Goal: Task Accomplishment & Management: Complete application form

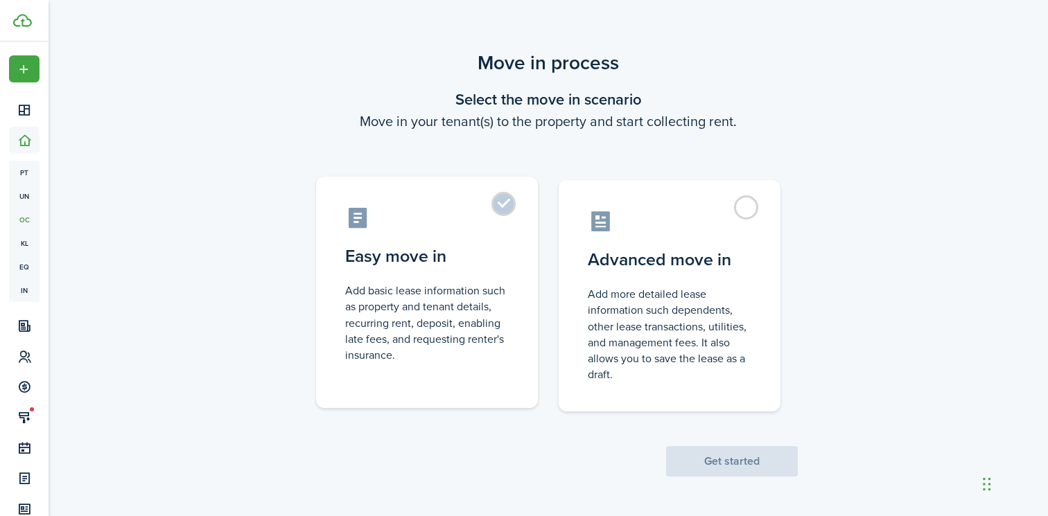
click at [464, 264] on control-radio-card-title "Easy move in" at bounding box center [427, 256] width 164 height 25
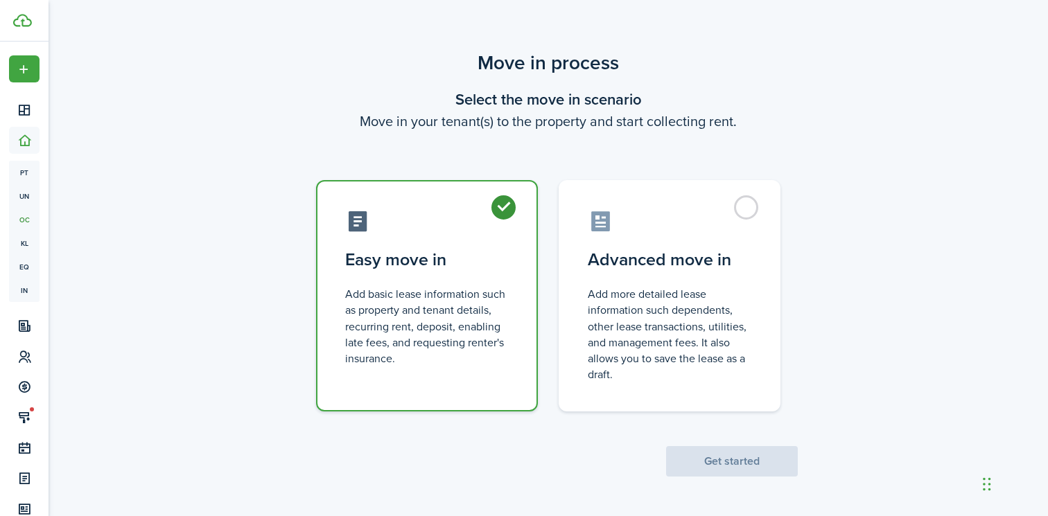
radio input "true"
click at [712, 471] on button "Get started" at bounding box center [732, 461] width 132 height 30
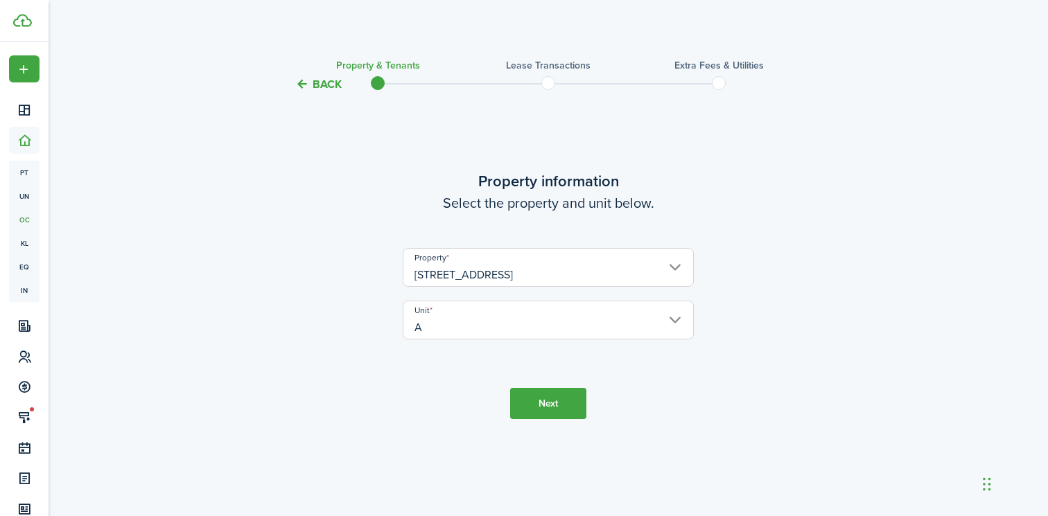
click at [559, 412] on button "Next" at bounding box center [548, 403] width 76 height 31
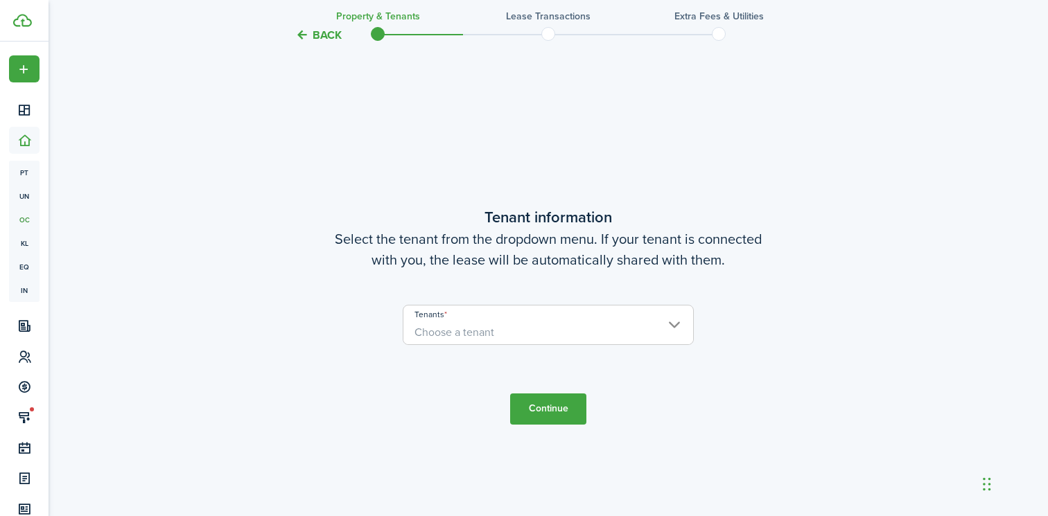
scroll to position [423, 0]
click at [528, 331] on span "Choose a tenant" at bounding box center [548, 331] width 290 height 24
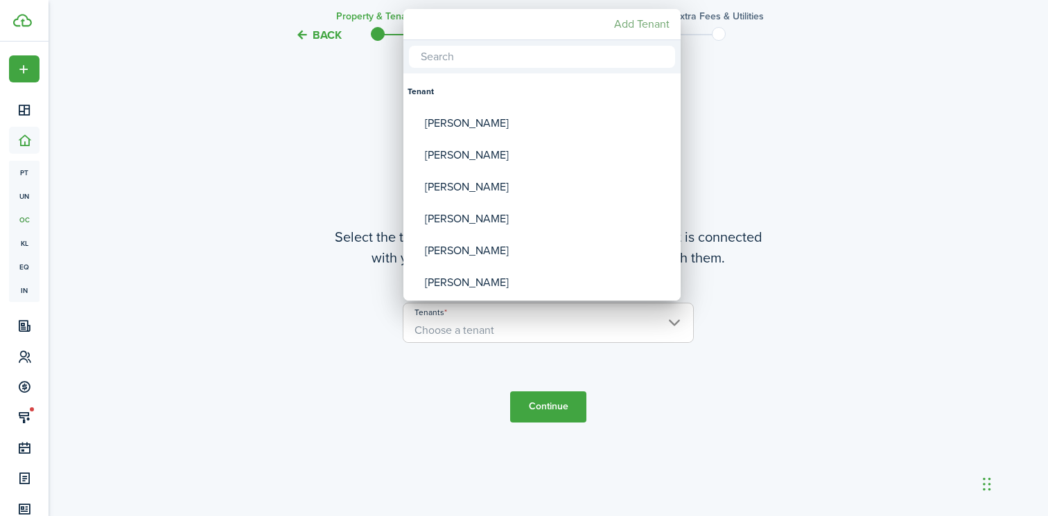
click at [651, 23] on mbsc-button "Add Tenant" at bounding box center [641, 24] width 67 height 25
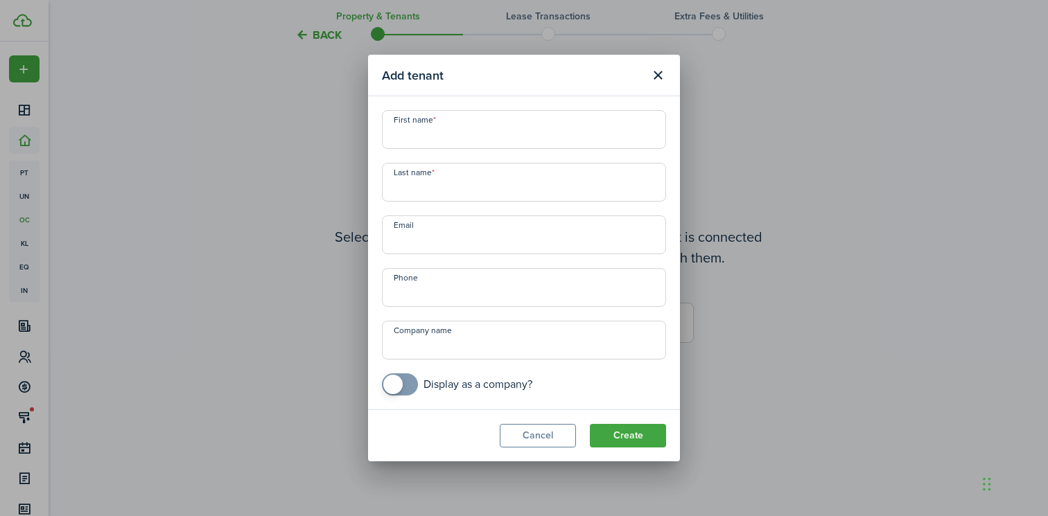
click at [448, 142] on input "First name" at bounding box center [524, 129] width 284 height 39
paste input "[PERSON_NAME]"
click at [414, 132] on input "[PERSON_NAME]" at bounding box center [524, 129] width 284 height 39
type input "[PERSON_NAME]"
click at [494, 180] on input "Last name" at bounding box center [524, 182] width 284 height 39
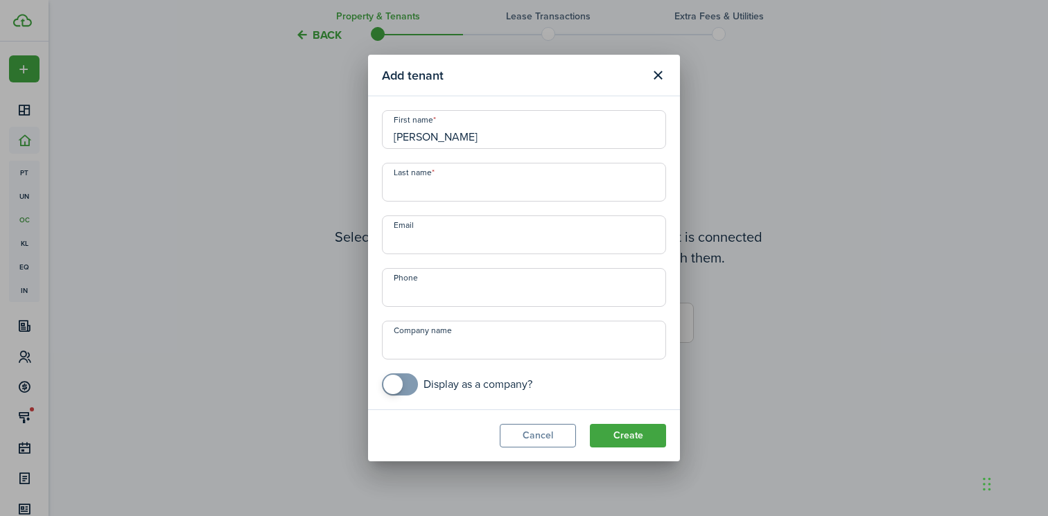
paste input "[PERSON_NAME]"
type input "[PERSON_NAME]"
click at [426, 250] on input "Email" at bounding box center [524, 235] width 284 height 39
paste input "[EMAIL_ADDRESS][DOMAIN_NAME]"
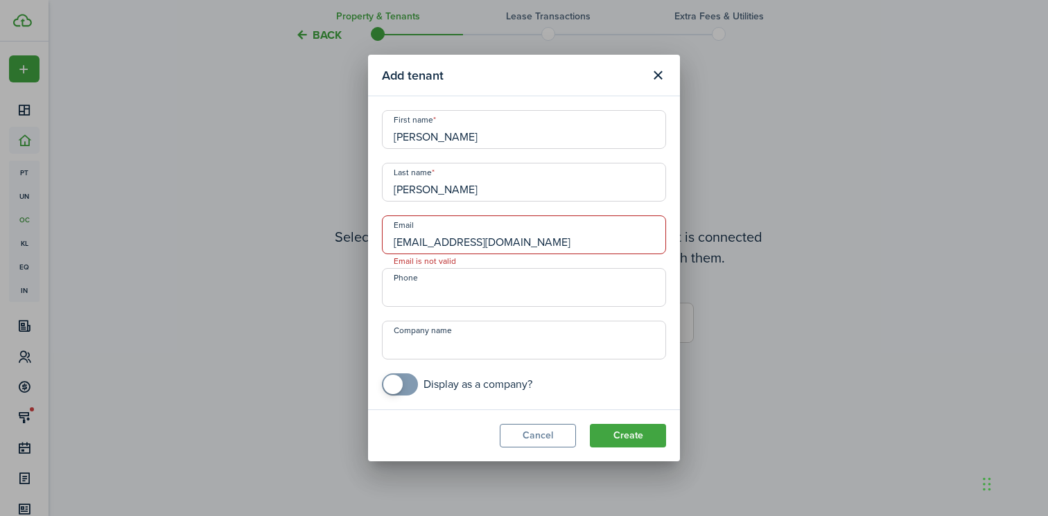
scroll to position [0, 0]
type input "[EMAIL_ADDRESS][DOMAIN_NAME]"
click at [634, 430] on button "Create" at bounding box center [628, 436] width 76 height 24
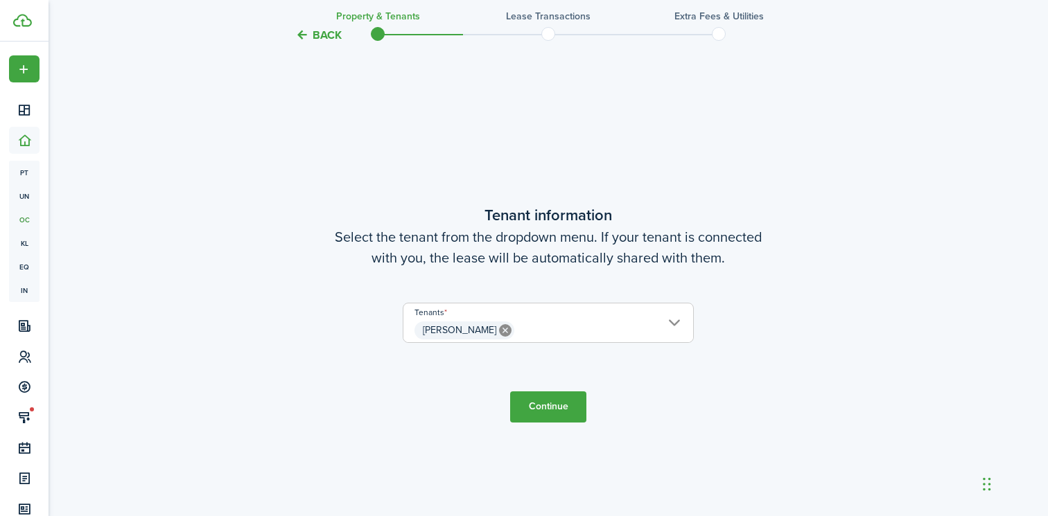
click at [567, 401] on button "Continue" at bounding box center [548, 407] width 76 height 31
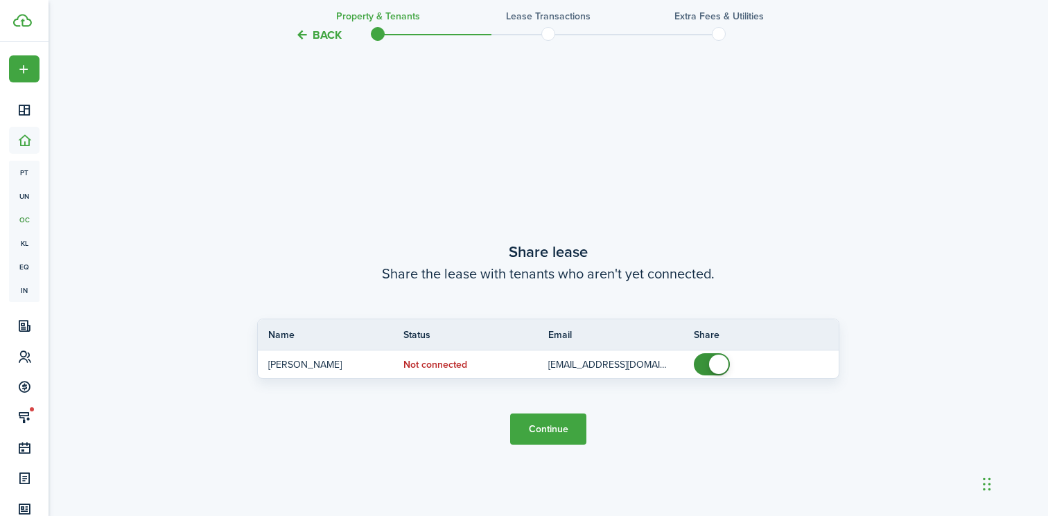
scroll to position [940, 0]
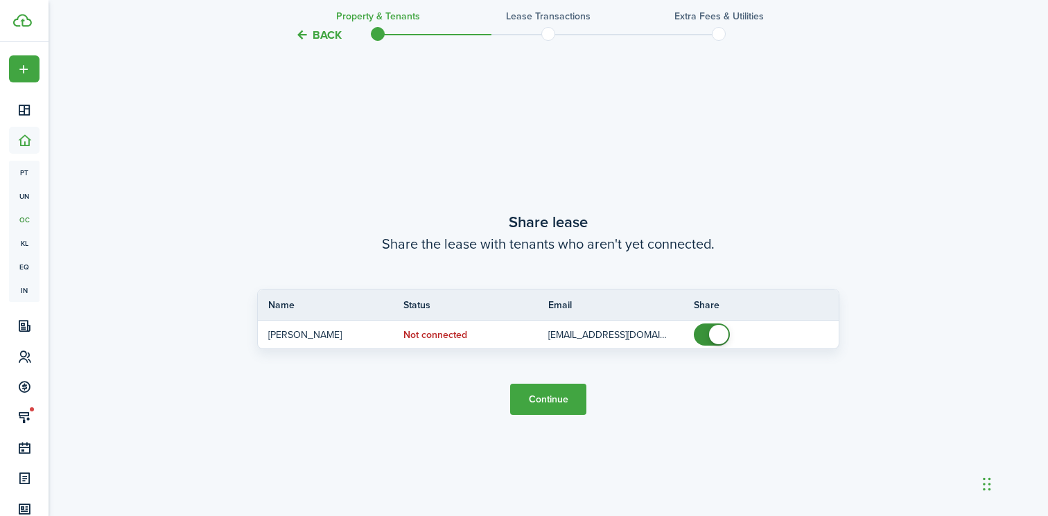
click at [561, 395] on button "Continue" at bounding box center [548, 399] width 76 height 31
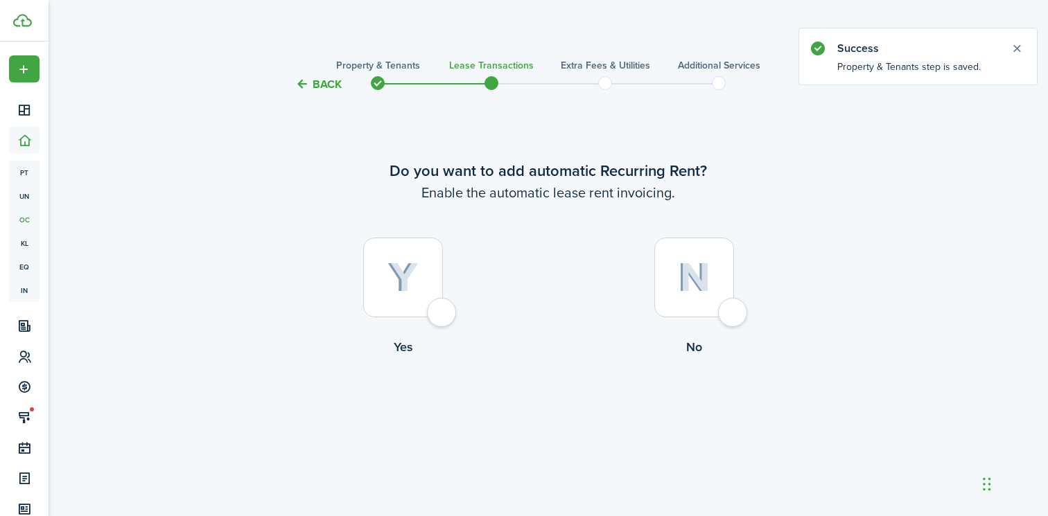
click at [401, 281] on img at bounding box center [402, 278] width 31 height 30
radio input "true"
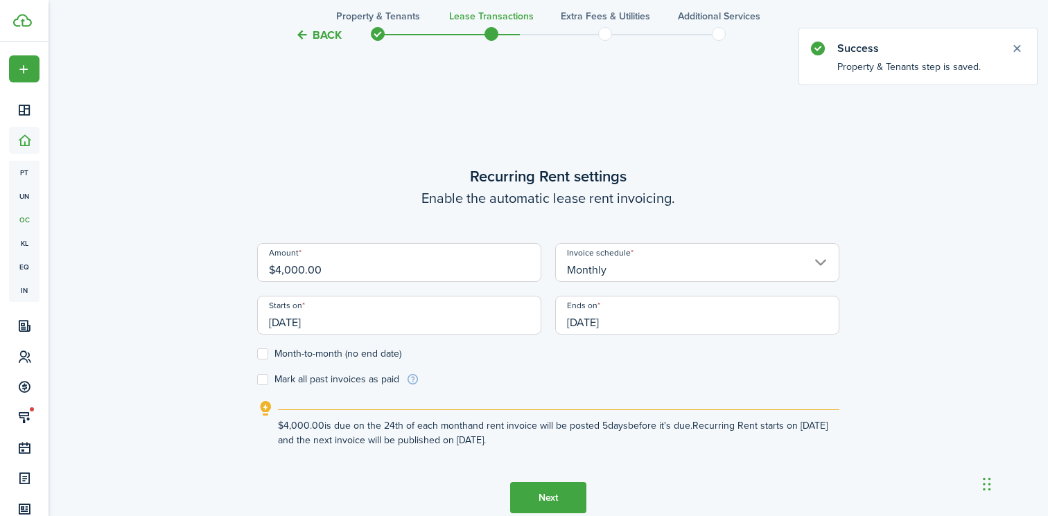
scroll to position [423, 0]
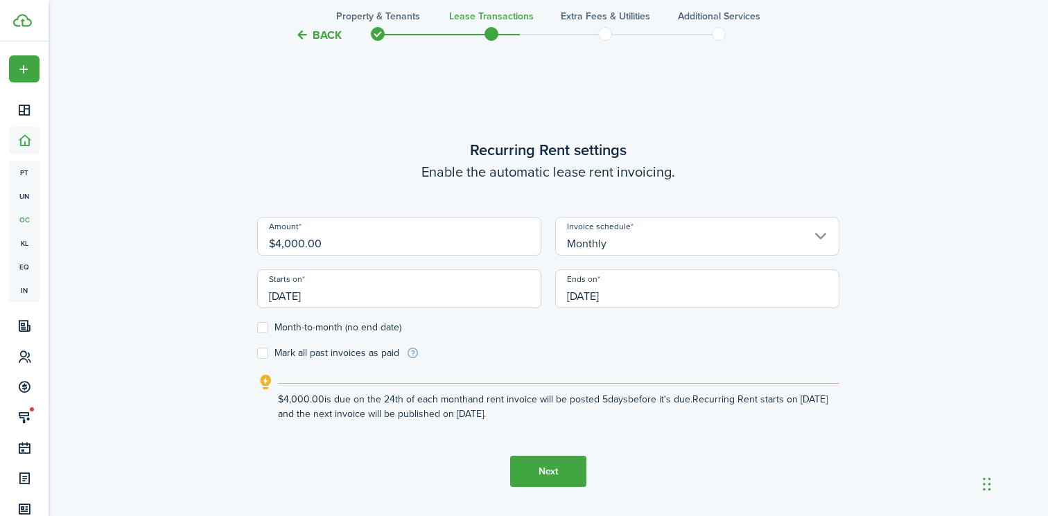
click at [382, 216] on lease-wizard-rent-recurring "Recurring Rent settings Enable the automatic lease rent invoicing. Amount $4,00…" at bounding box center [548, 280] width 582 height 283
drag, startPoint x: 378, startPoint y: 250, endPoint x: 117, endPoint y: 227, distance: 262.3
click at [117, 227] on div "Back Property & Tenants Lease Transactions Extra fees & Utilities Additional Se…" at bounding box center [548, 98] width 999 height 960
click at [375, 292] on input "[DATE]" at bounding box center [399, 289] width 284 height 39
type input "$3,100.00"
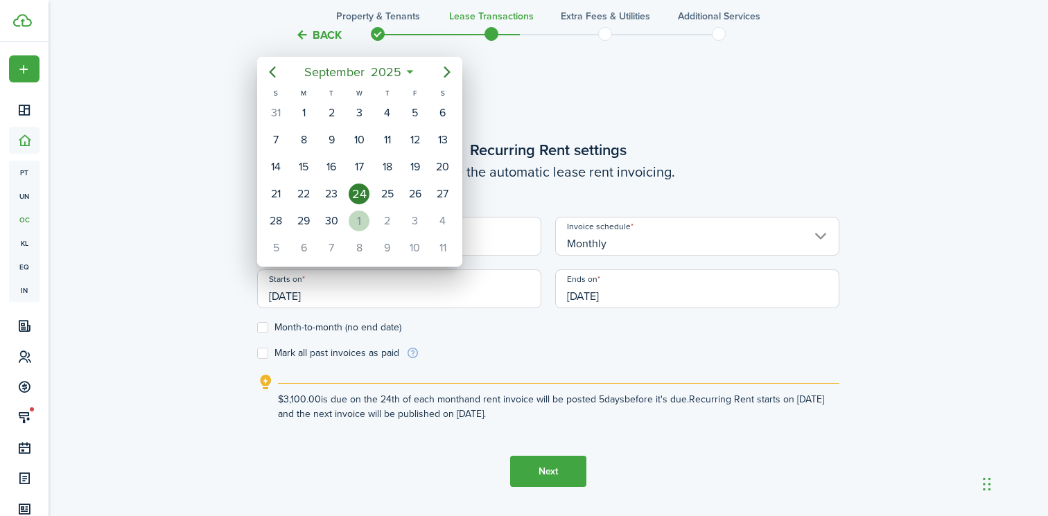
click at [357, 227] on div "1" at bounding box center [359, 221] width 21 height 21
type input "[DATE]"
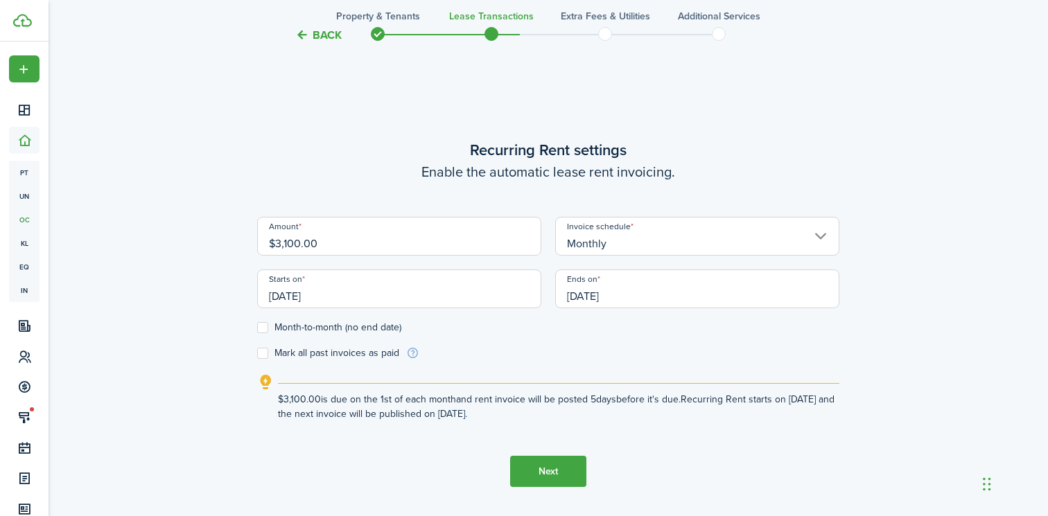
scroll to position [0, 0]
click at [633, 297] on input "[DATE]" at bounding box center [697, 289] width 284 height 39
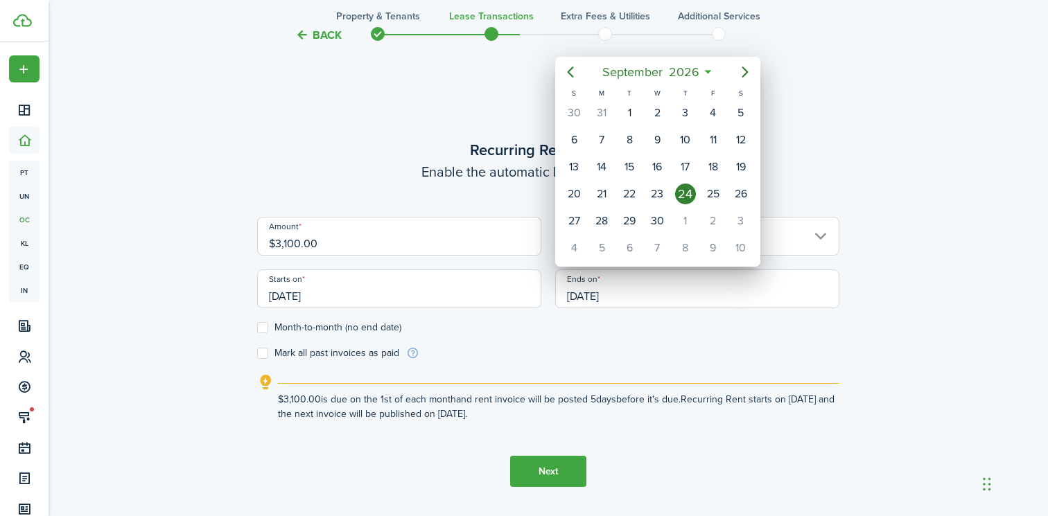
click at [708, 71] on icon at bounding box center [708, 72] width 15 height 14
click at [704, 71] on mbsc-button "[DATE]" at bounding box center [650, 72] width 114 height 25
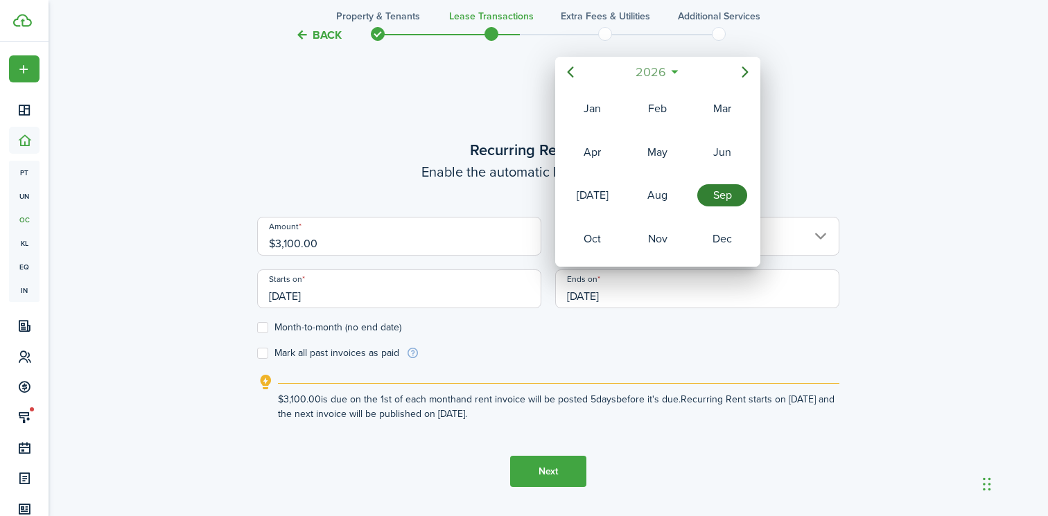
click at [659, 69] on span "2026" at bounding box center [650, 72] width 37 height 25
click at [594, 231] on div "2027" at bounding box center [593, 239] width 50 height 22
click at [577, 162] on div "Apr" at bounding box center [593, 152] width 50 height 22
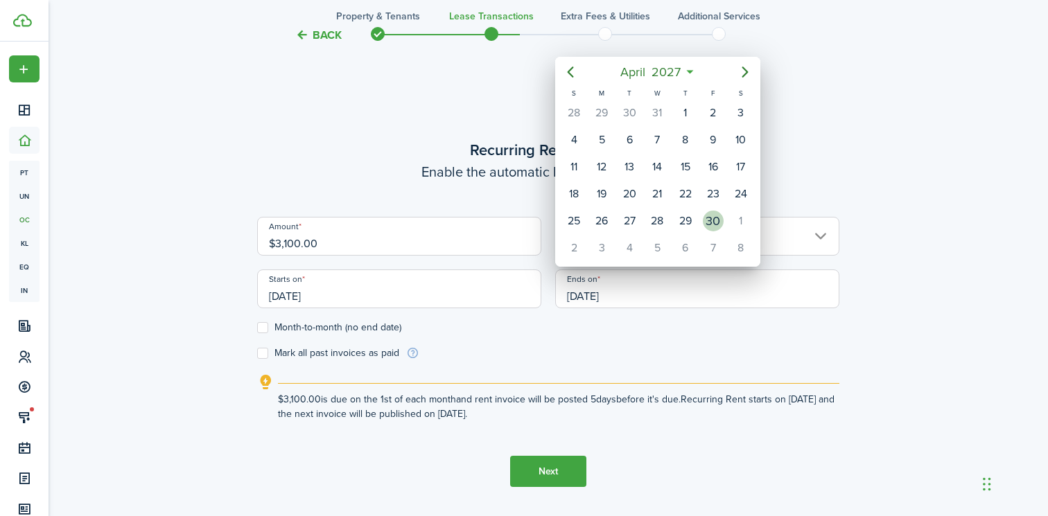
click at [710, 223] on div "30" at bounding box center [713, 221] width 21 height 21
type input "[DATE]"
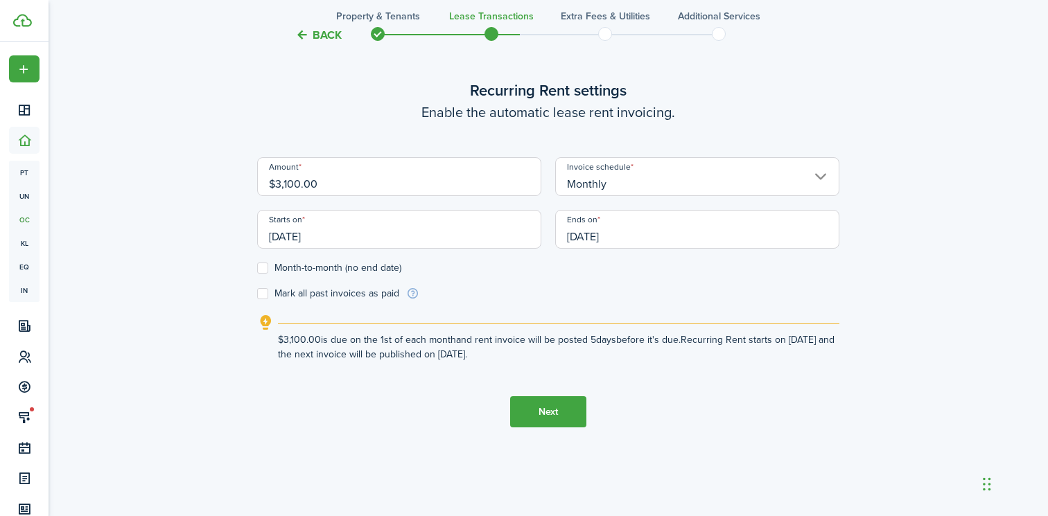
scroll to position [489, 0]
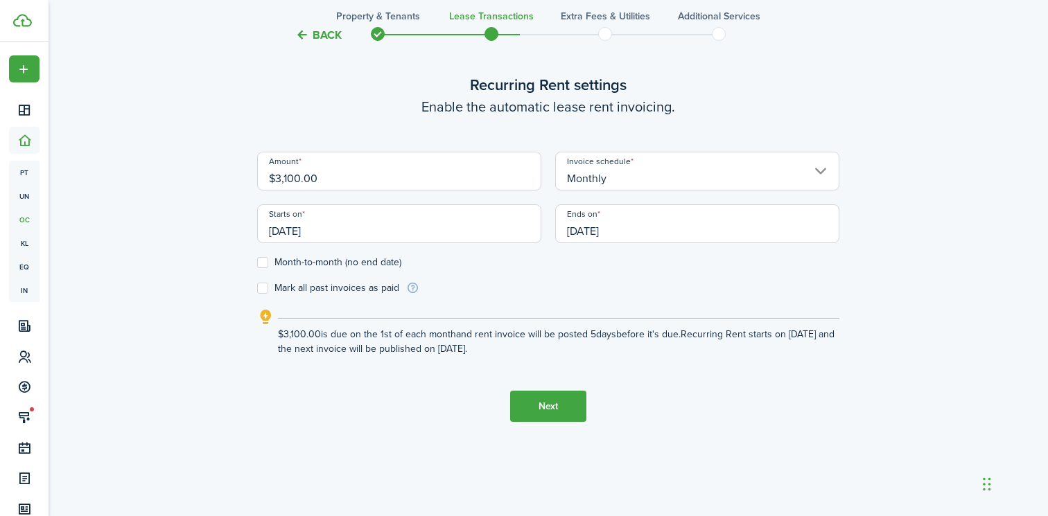
click at [525, 410] on button "Next" at bounding box center [548, 406] width 76 height 31
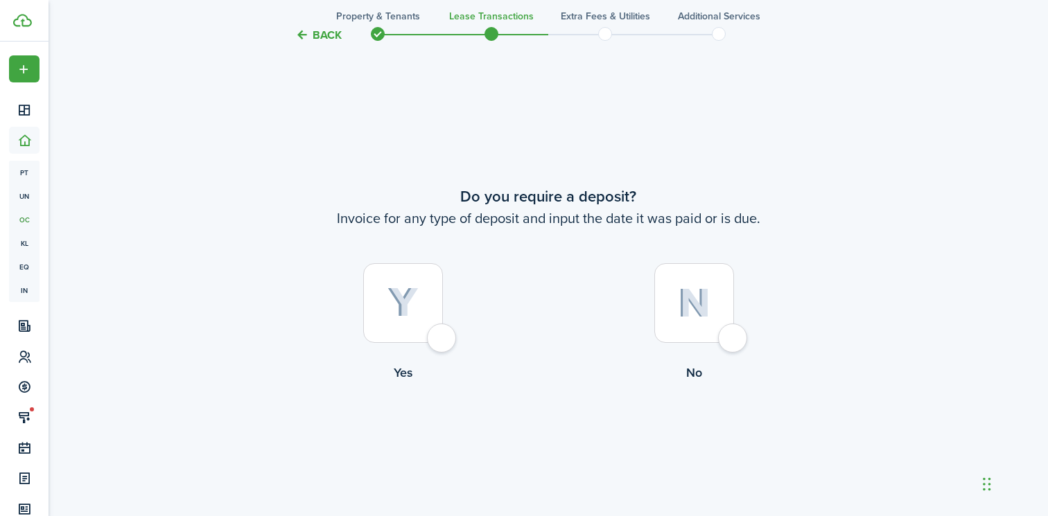
scroll to position [940, 0]
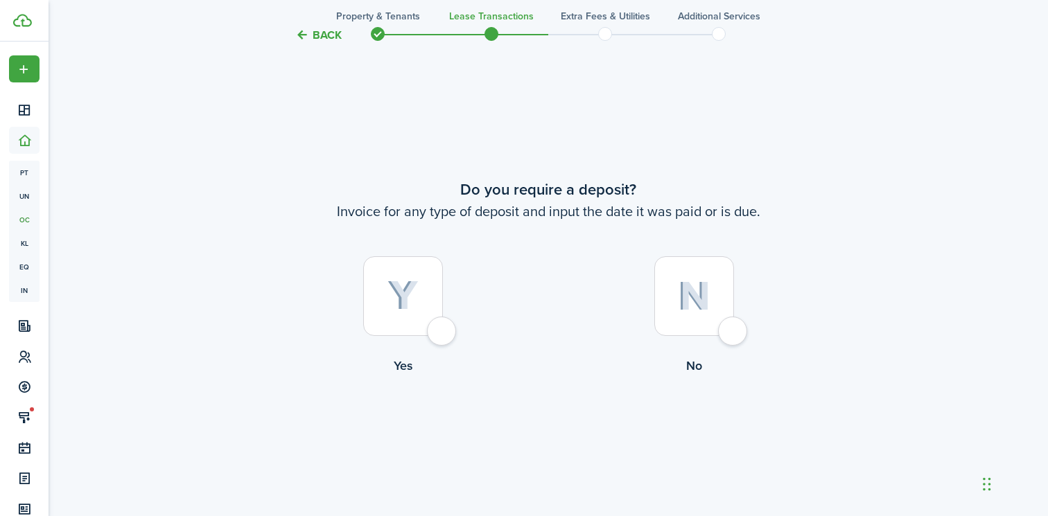
click at [411, 313] on div at bounding box center [403, 296] width 80 height 80
radio input "true"
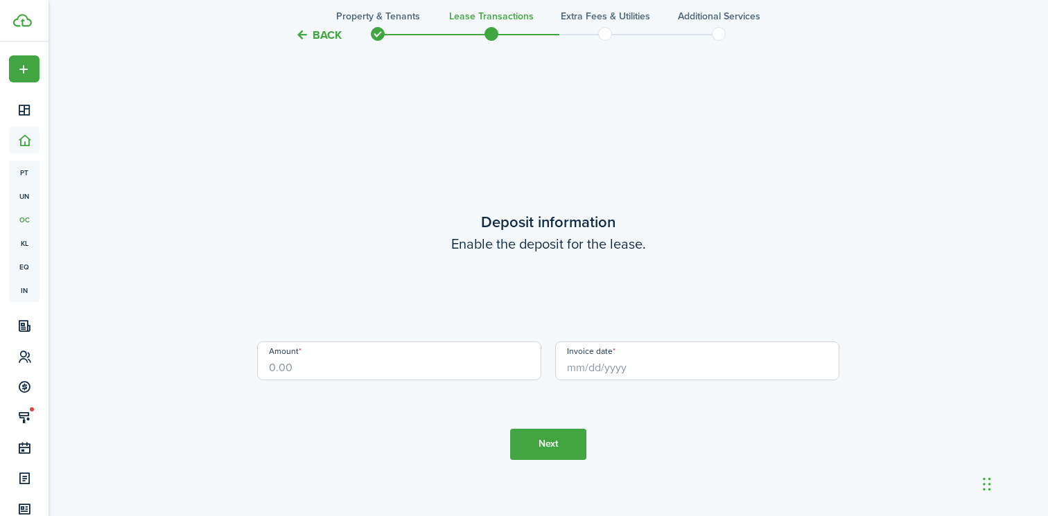
scroll to position [1456, 0]
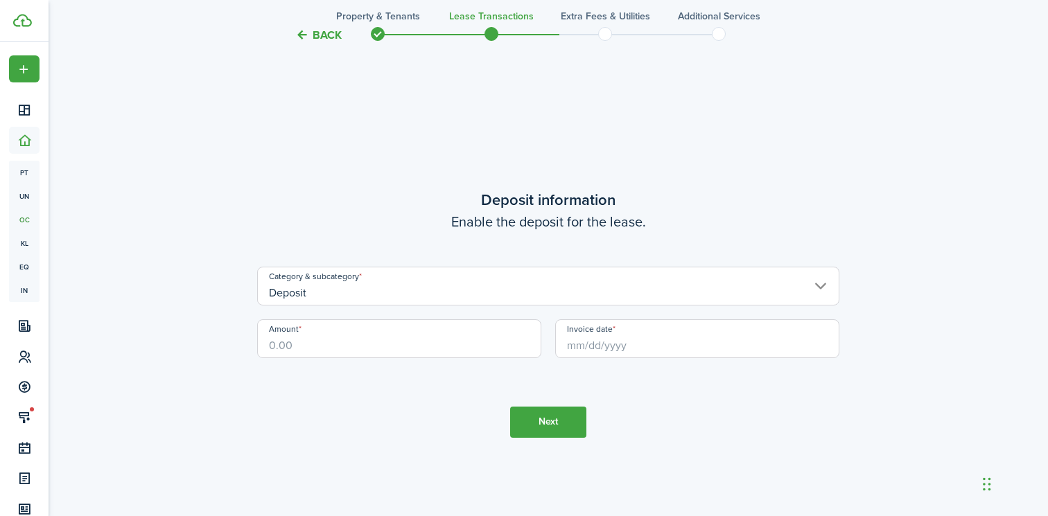
click at [346, 339] on input "Amount" at bounding box center [399, 338] width 284 height 39
click at [611, 335] on input "Invoice date" at bounding box center [697, 338] width 284 height 39
type input "$4,100.00"
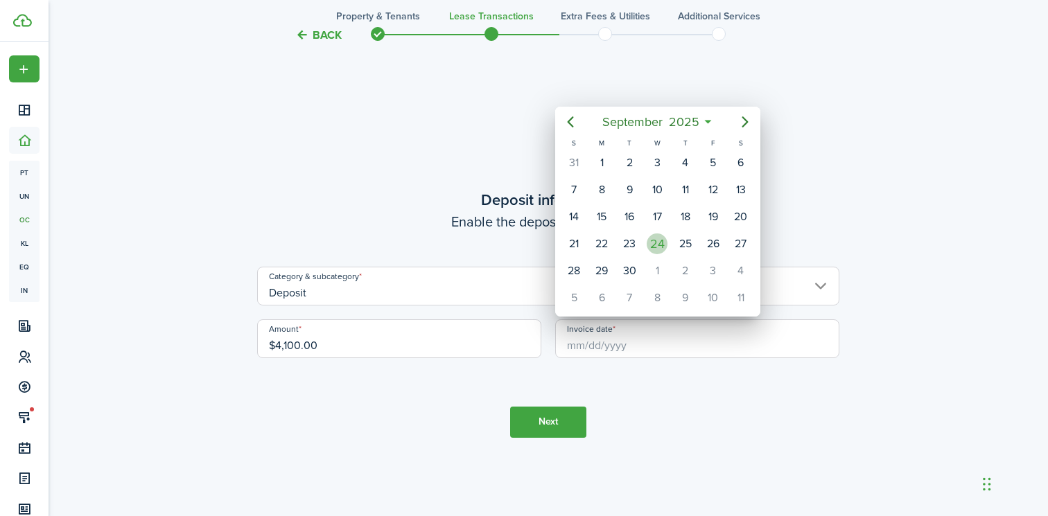
click at [653, 248] on div "24" at bounding box center [657, 244] width 21 height 21
type input "[DATE]"
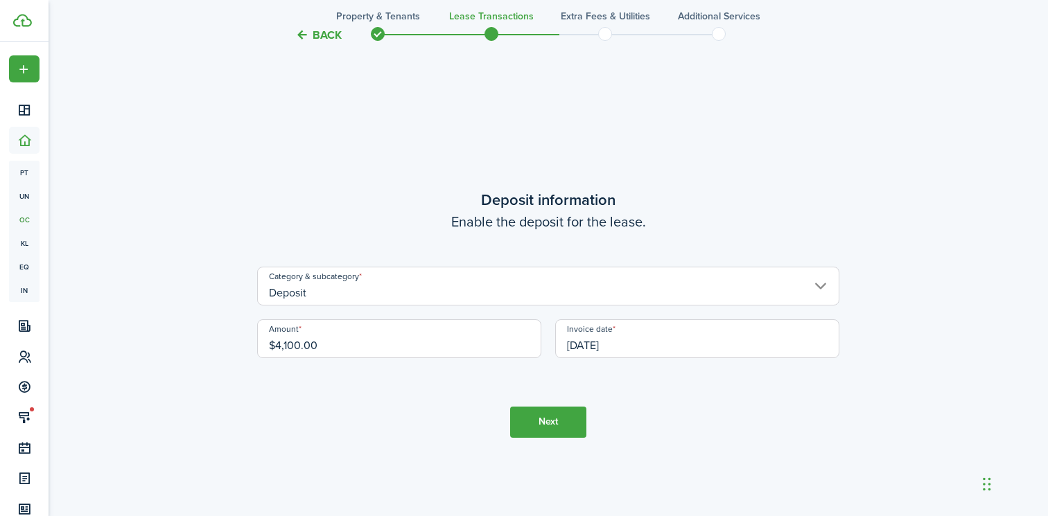
click at [531, 435] on button "Next" at bounding box center [548, 422] width 76 height 31
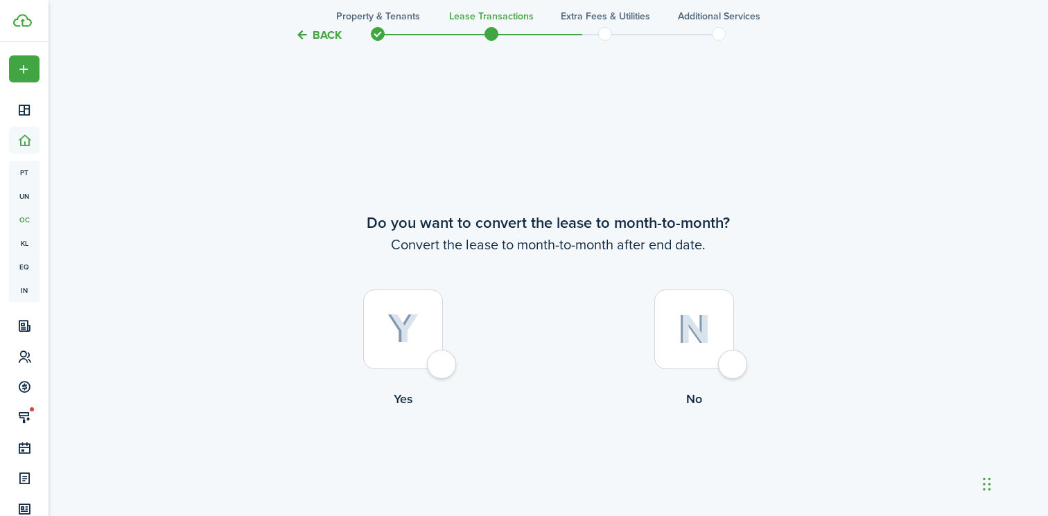
scroll to position [1972, 0]
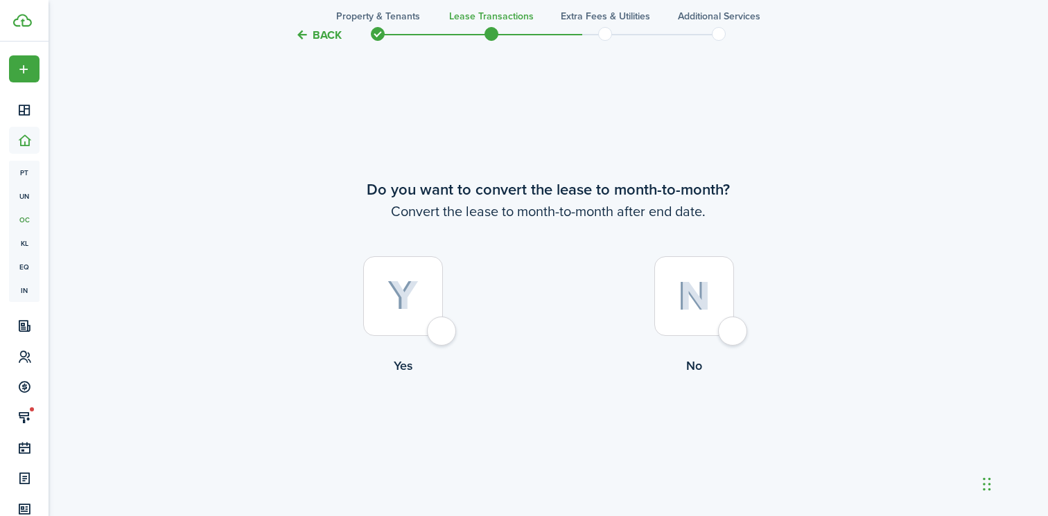
click at [434, 297] on div at bounding box center [403, 296] width 80 height 80
radio input "true"
click at [552, 425] on button "Continue" at bounding box center [548, 432] width 76 height 31
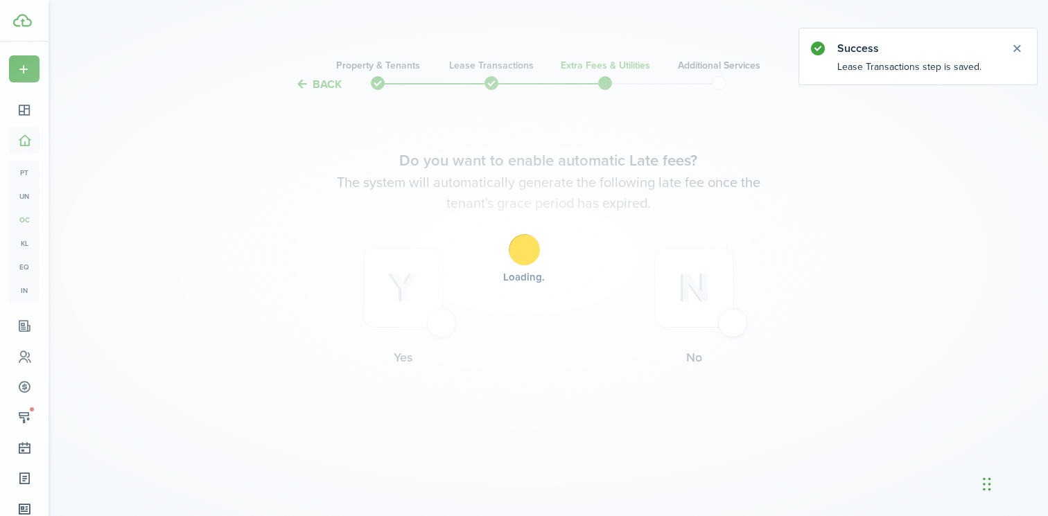
scroll to position [0, 0]
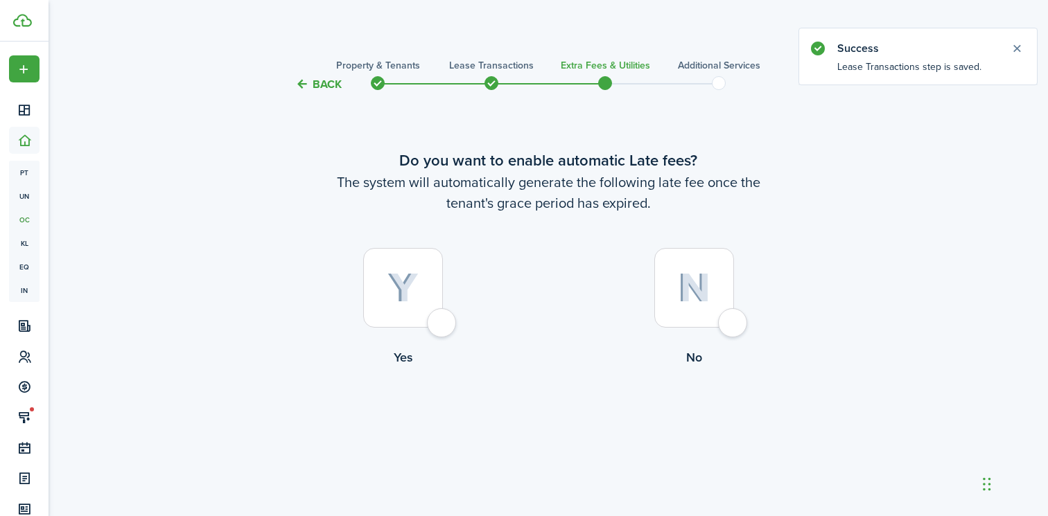
click at [404, 288] on img at bounding box center [402, 288] width 31 height 30
radio input "true"
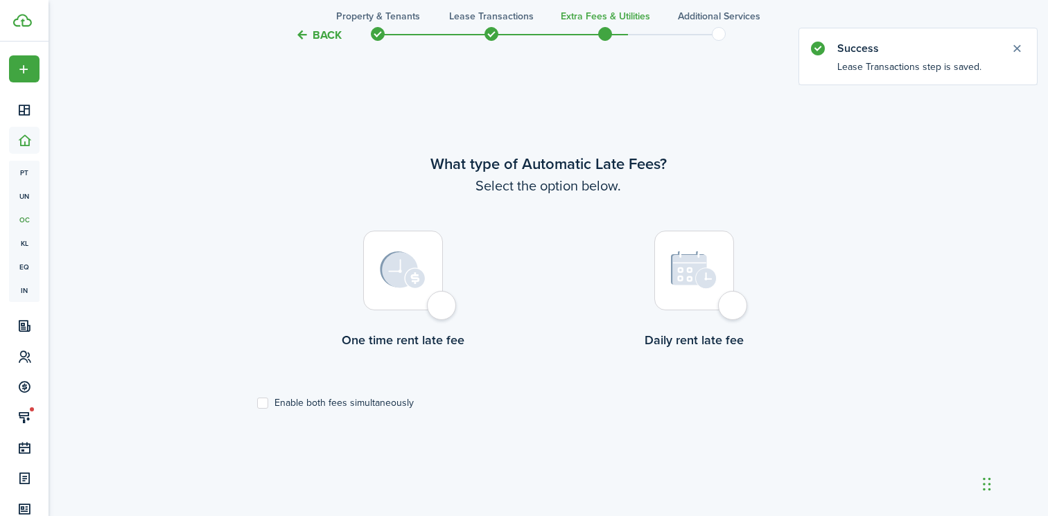
scroll to position [423, 0]
click at [405, 300] on div at bounding box center [403, 270] width 80 height 80
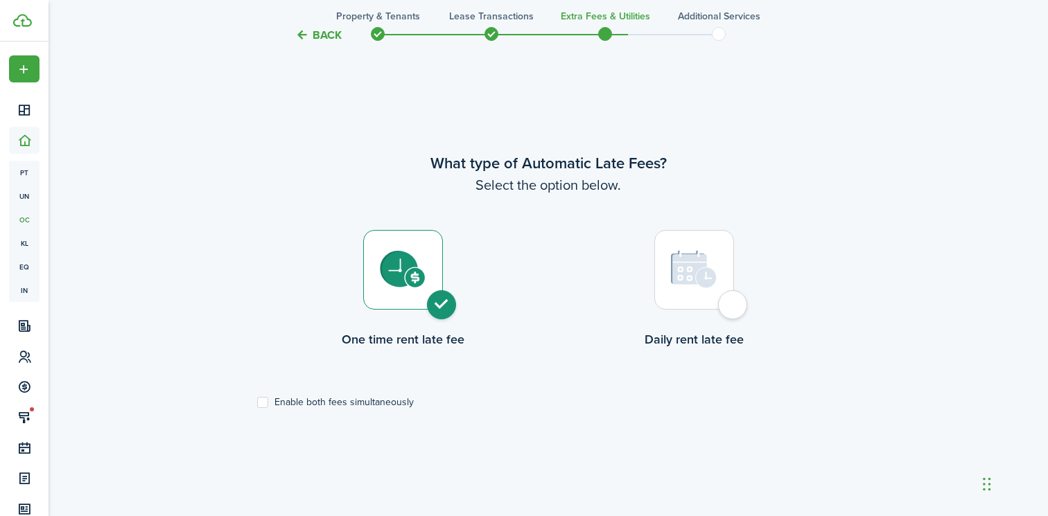
radio input "true"
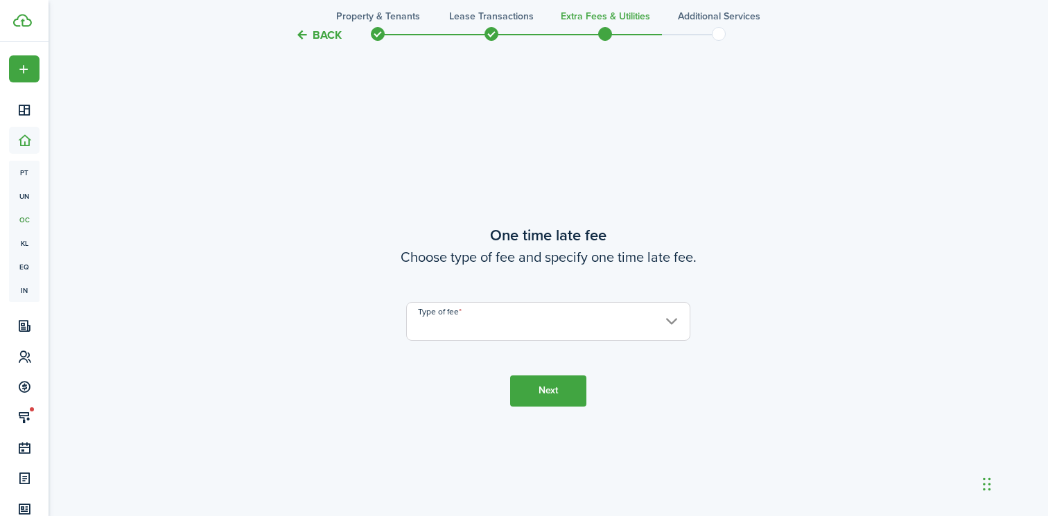
scroll to position [940, 0]
click at [448, 323] on input "Type of fee" at bounding box center [548, 319] width 284 height 39
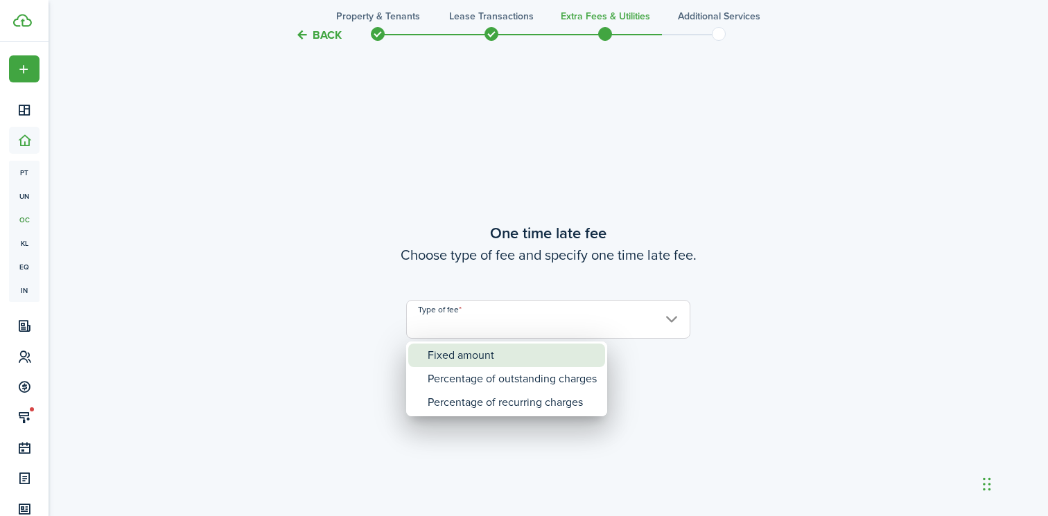
click at [443, 360] on div "Fixed amount" at bounding box center [512, 356] width 169 height 24
type input "Fixed amount"
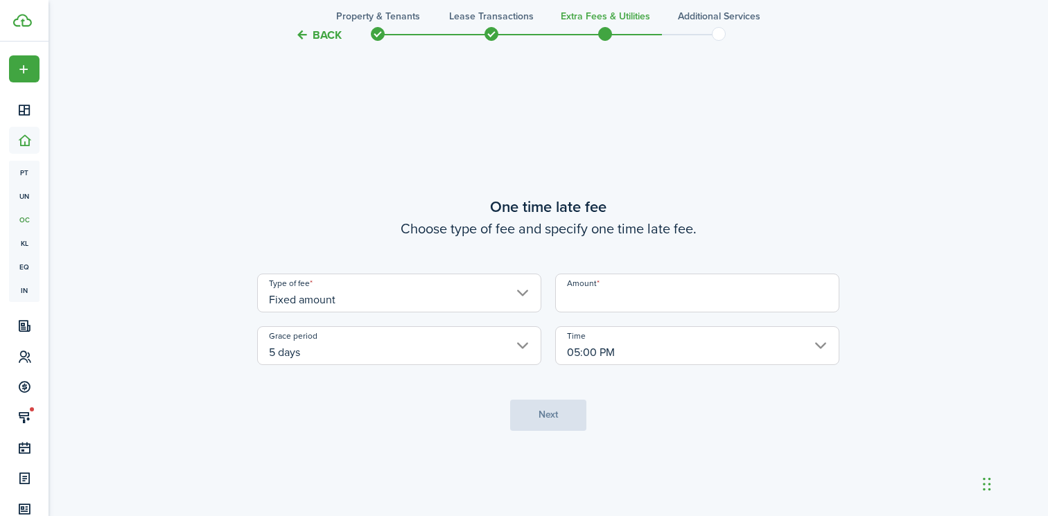
click at [623, 295] on input "Amount" at bounding box center [697, 293] width 284 height 39
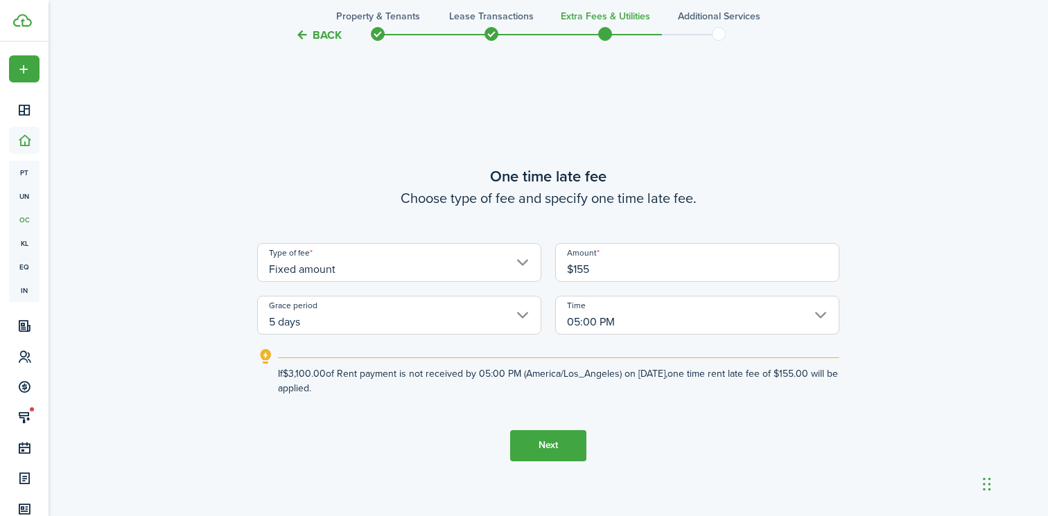
type input "$155.00"
click at [550, 444] on button "Next" at bounding box center [548, 445] width 76 height 31
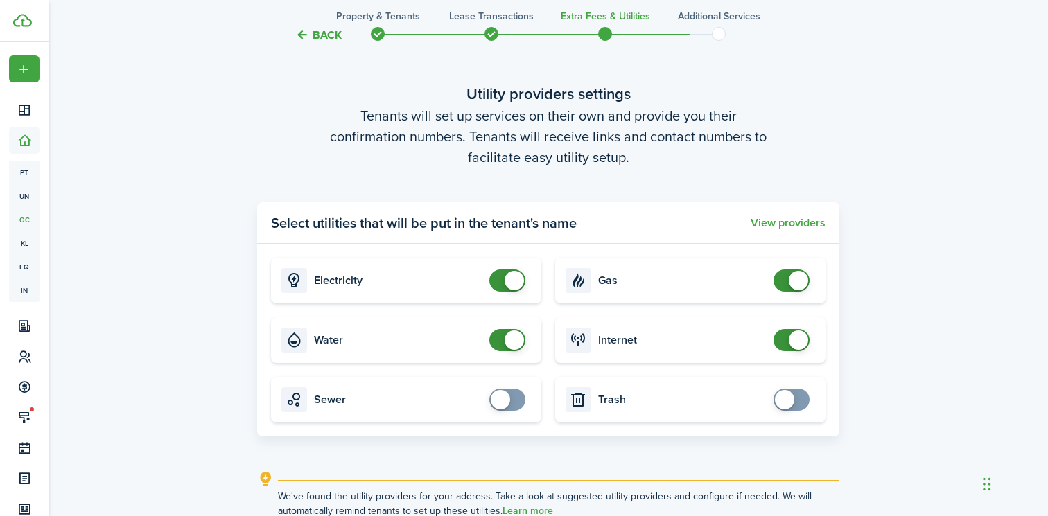
scroll to position [1590, 0]
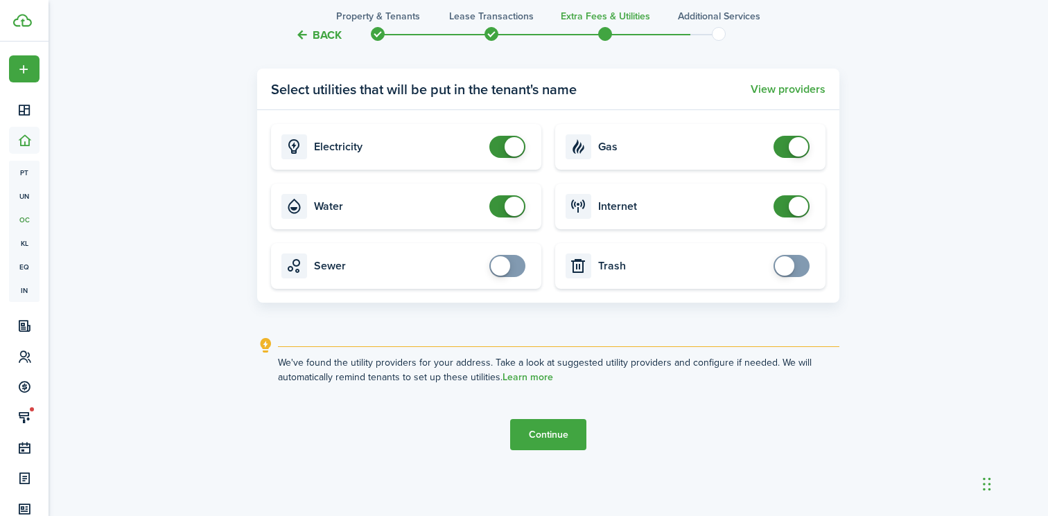
click at [552, 434] on button "Continue" at bounding box center [548, 434] width 76 height 31
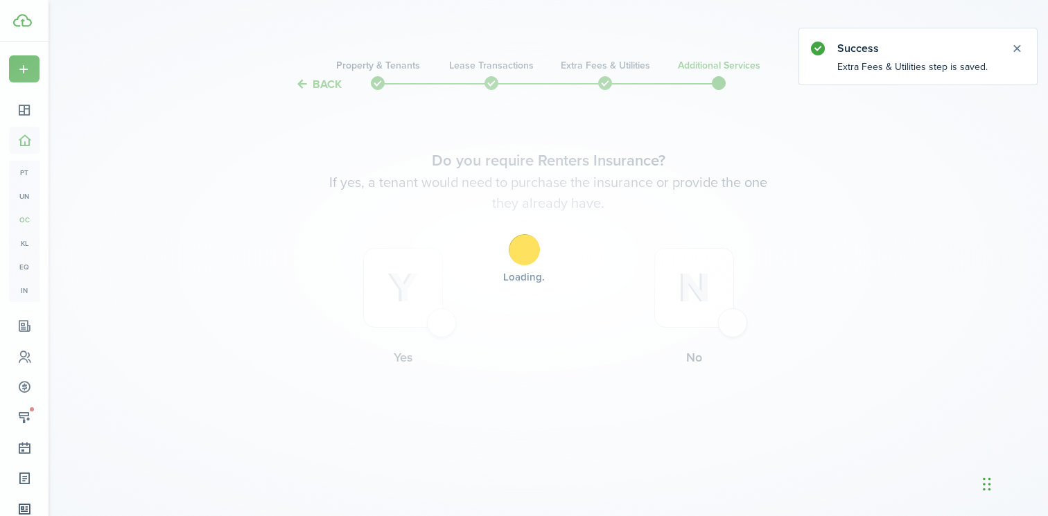
scroll to position [0, 0]
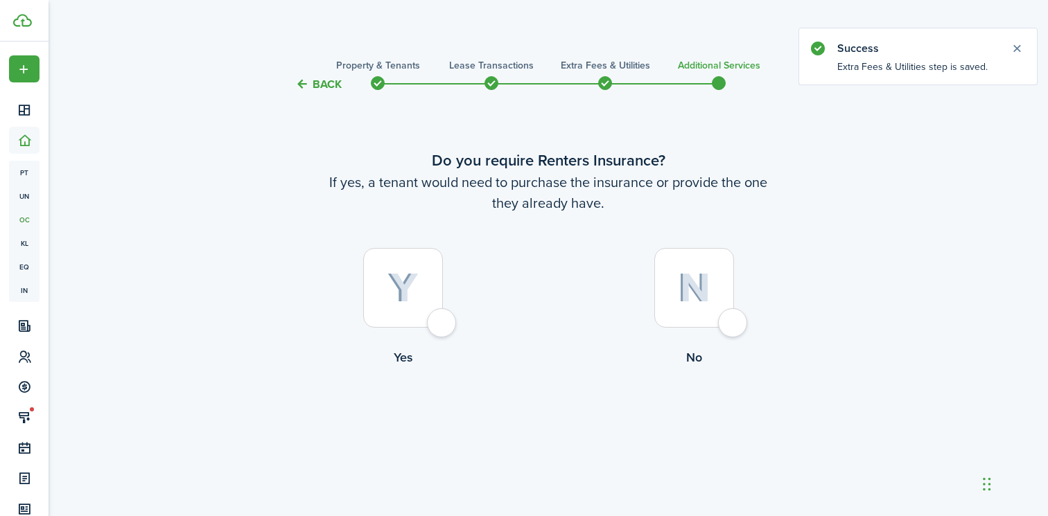
click at [686, 269] on div at bounding box center [694, 288] width 80 height 80
radio input "true"
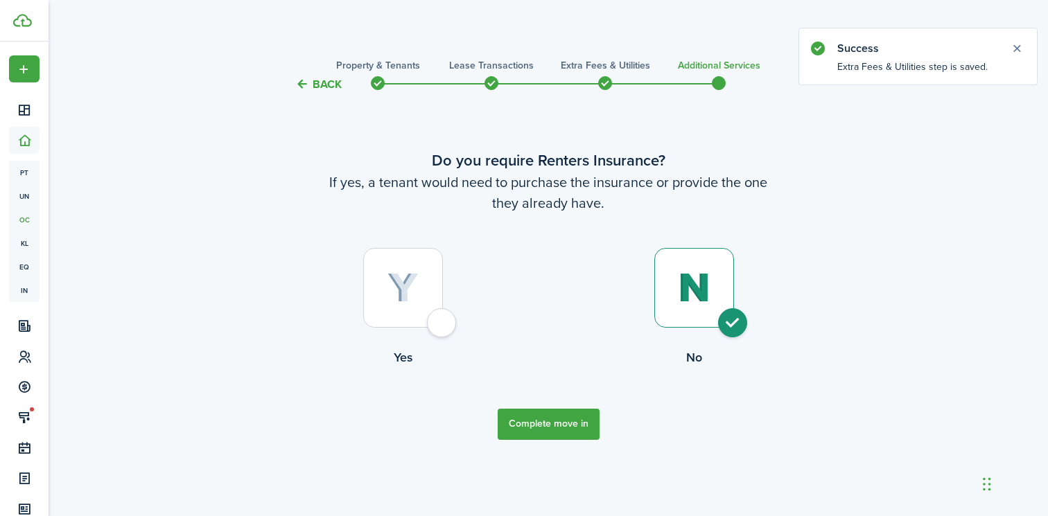
click at [528, 432] on button "Complete move in" at bounding box center [549, 424] width 102 height 31
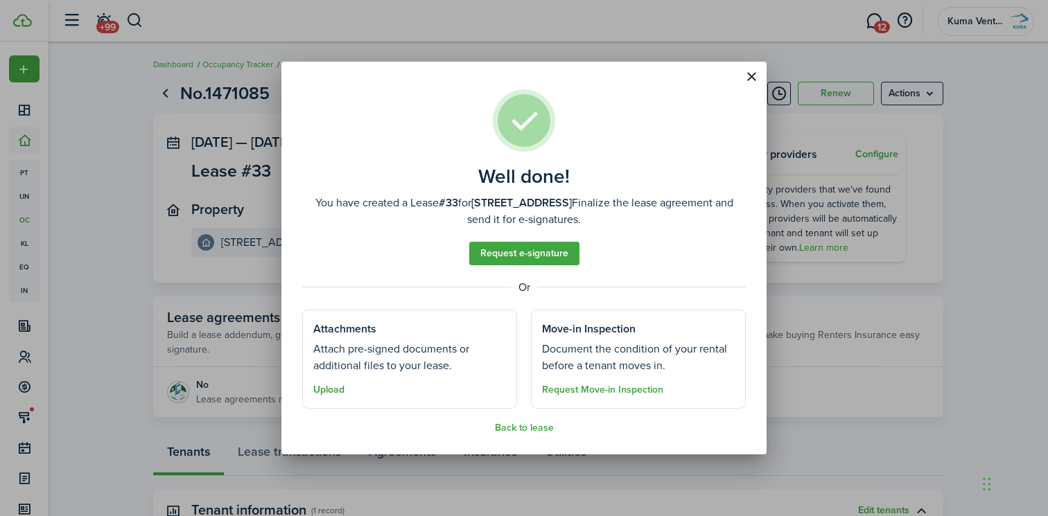
click at [322, 390] on button "Upload" at bounding box center [328, 390] width 31 height 11
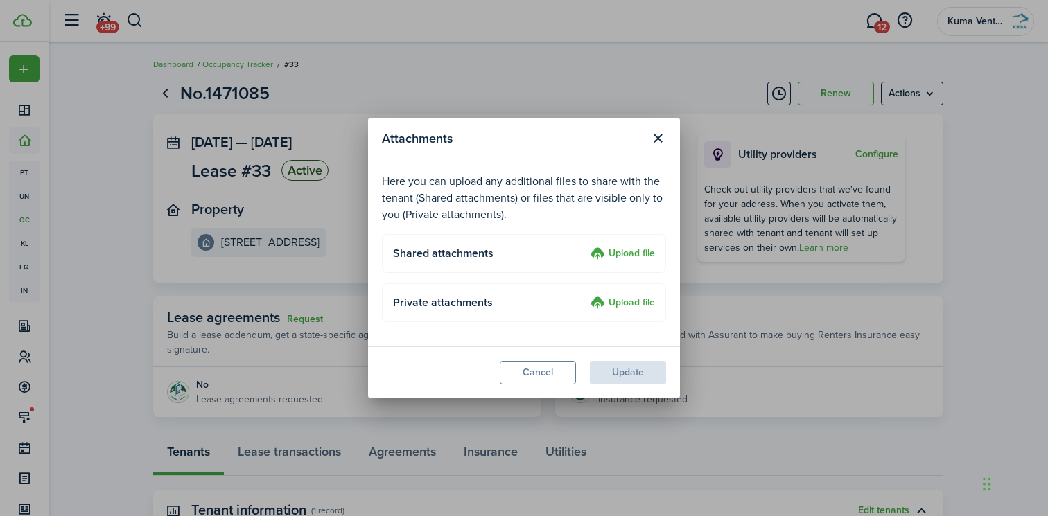
click at [606, 256] on label "Upload file" at bounding box center [622, 254] width 64 height 17
click at [586, 246] on input "Upload file" at bounding box center [586, 246] width 0 height 0
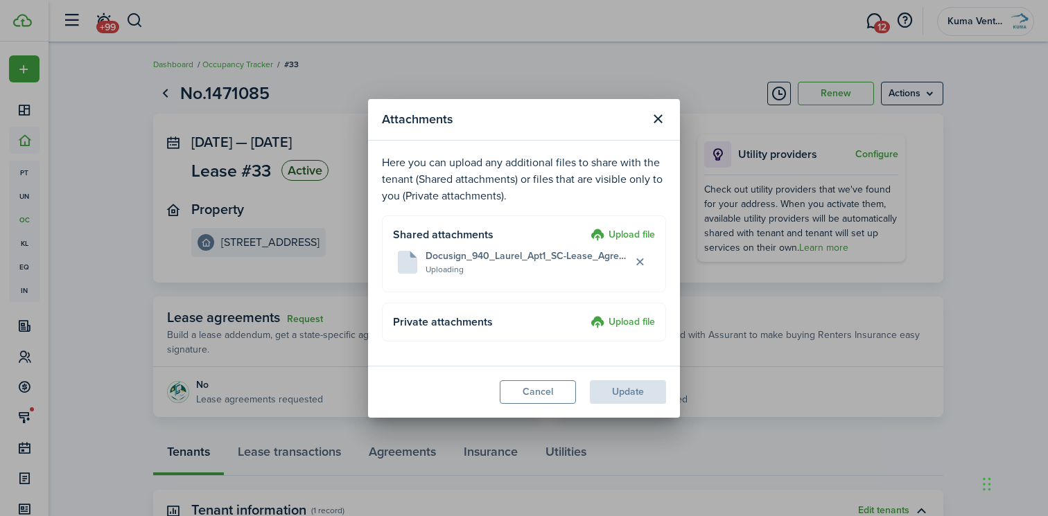
click at [633, 382] on modal-footer "Cancel Update" at bounding box center [524, 392] width 312 height 52
click at [620, 390] on modal-footer "Cancel Update" at bounding box center [524, 392] width 312 height 52
click at [626, 229] on label "Upload file" at bounding box center [622, 235] width 64 height 17
click at [586, 227] on input "Upload file" at bounding box center [586, 227] width 0 height 0
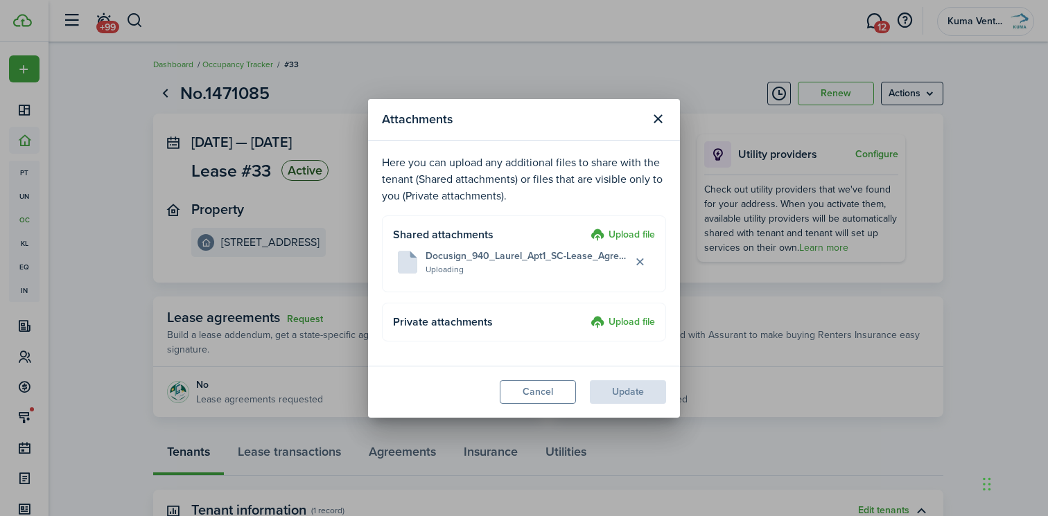
click at [627, 398] on modal-footer "Cancel Update" at bounding box center [524, 392] width 312 height 52
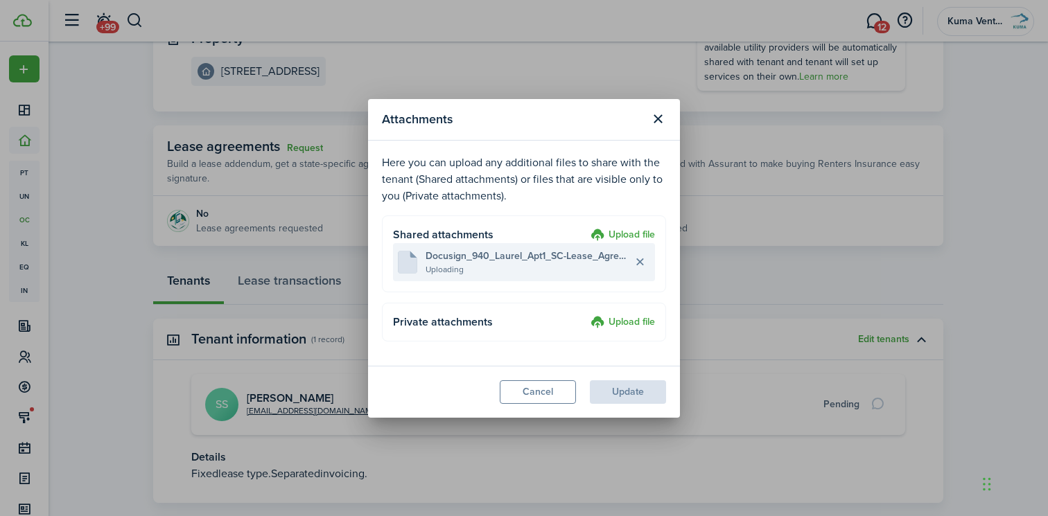
scroll to position [179, 0]
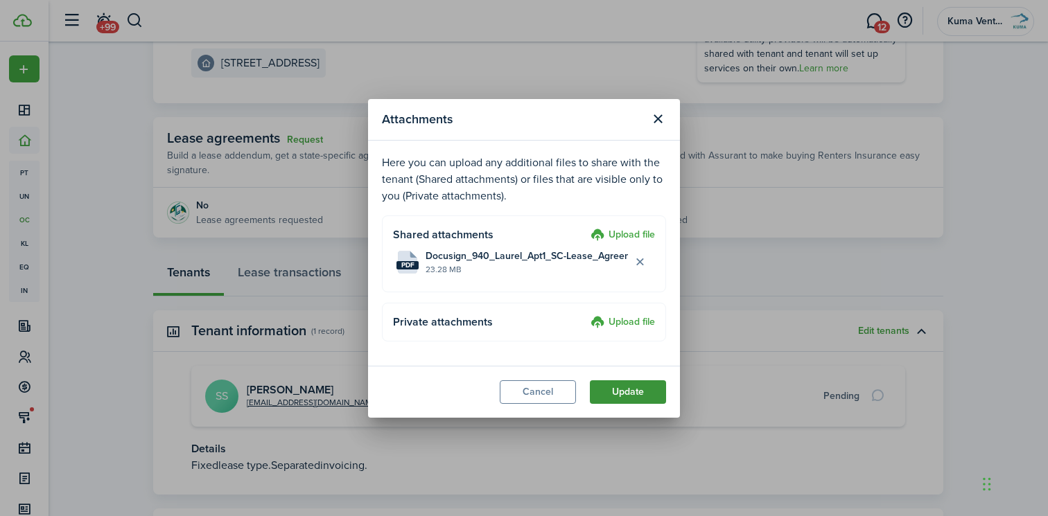
click at [613, 394] on button "Update" at bounding box center [628, 392] width 76 height 24
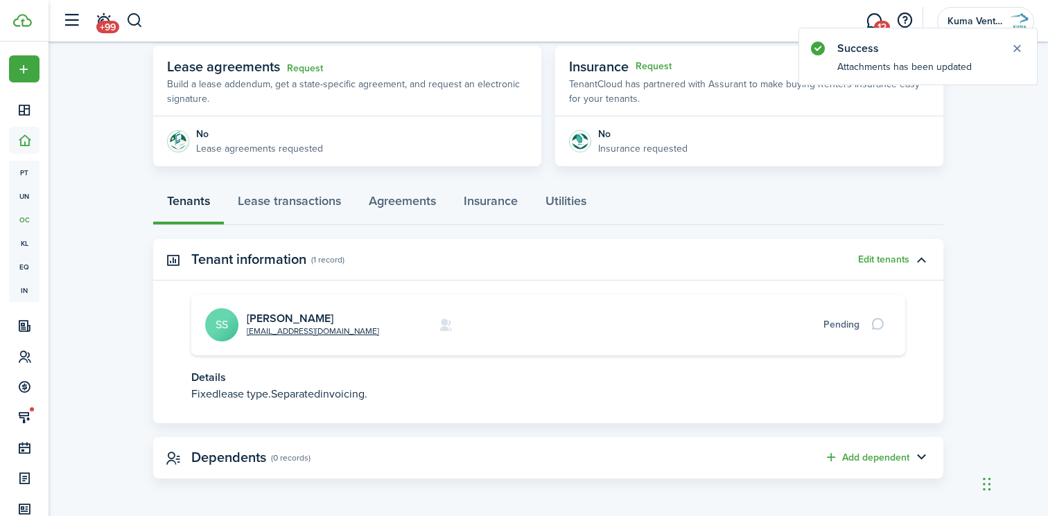
scroll to position [251, 0]
click at [277, 204] on link "Lease transactions" at bounding box center [289, 205] width 131 height 42
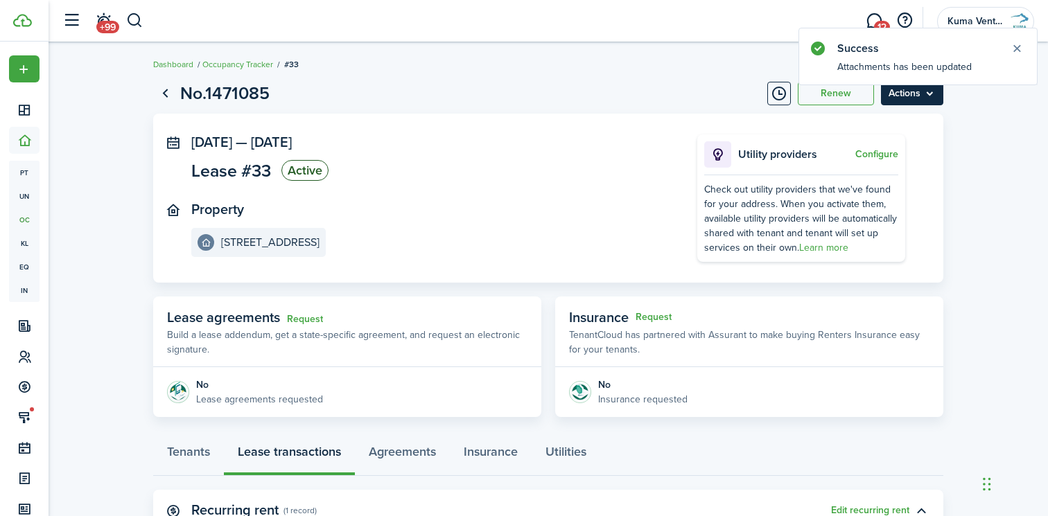
click at [922, 99] on menu-btn "Actions" at bounding box center [912, 94] width 62 height 24
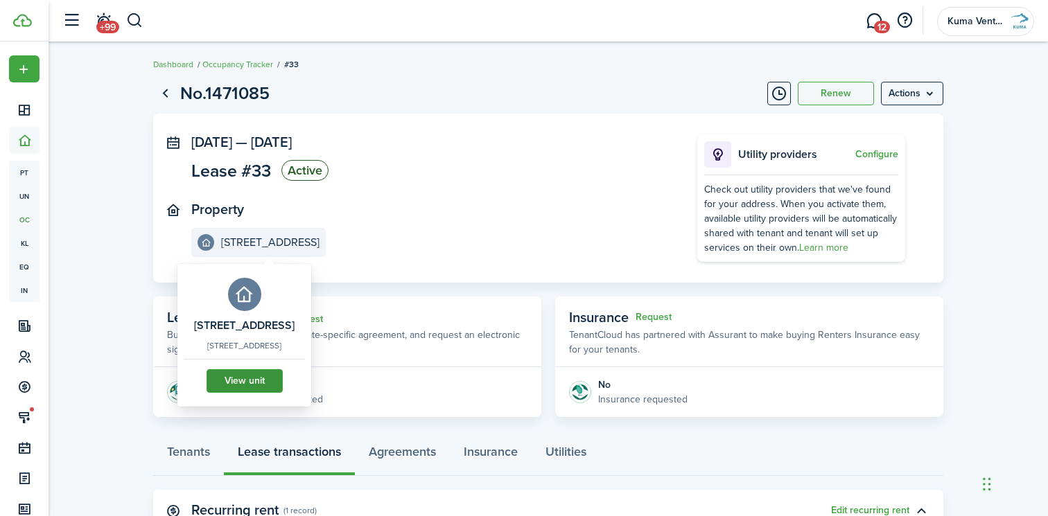
click at [265, 373] on link "View unit" at bounding box center [245, 381] width 76 height 24
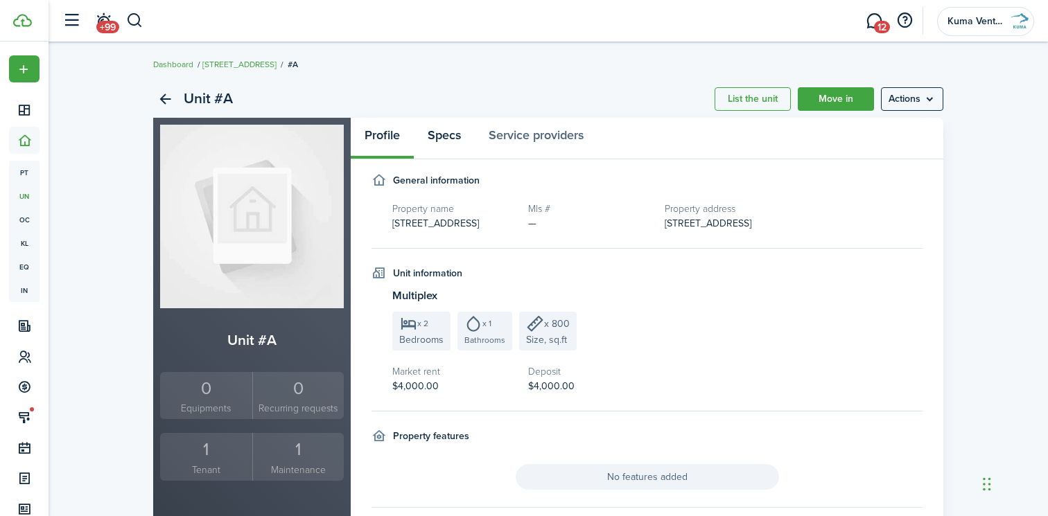
click at [431, 136] on link "Specs" at bounding box center [444, 139] width 61 height 42
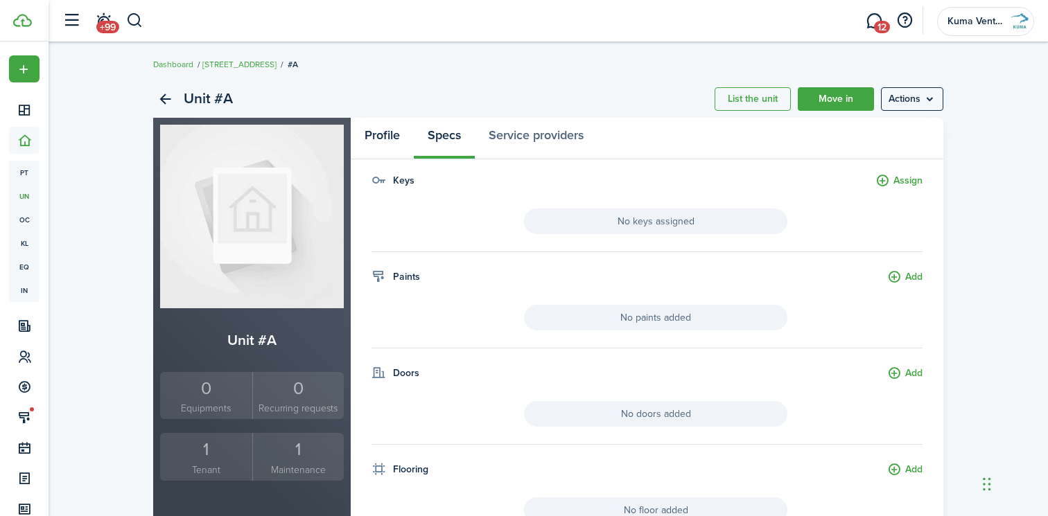
click at [374, 146] on link "Profile" at bounding box center [382, 139] width 63 height 42
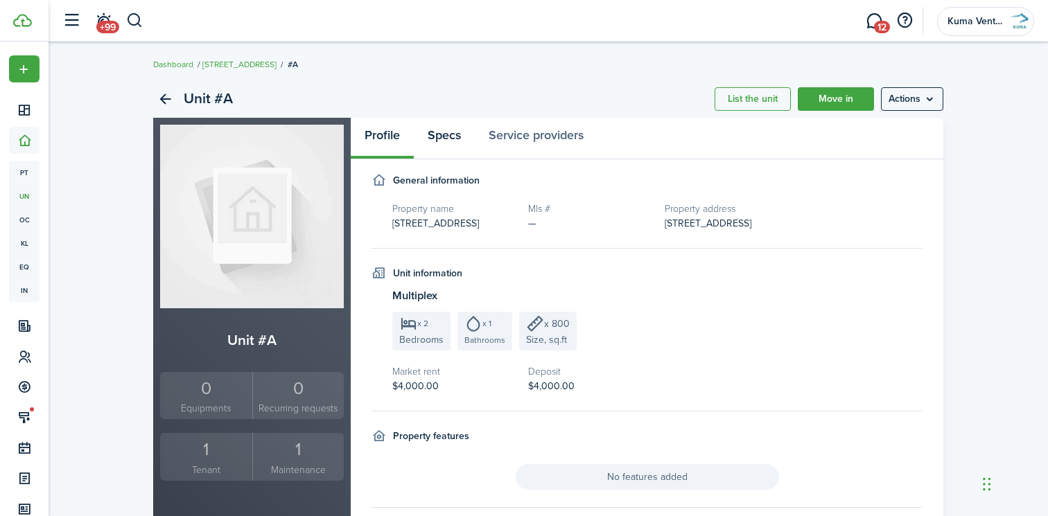
click at [447, 136] on link "Specs" at bounding box center [444, 139] width 61 height 42
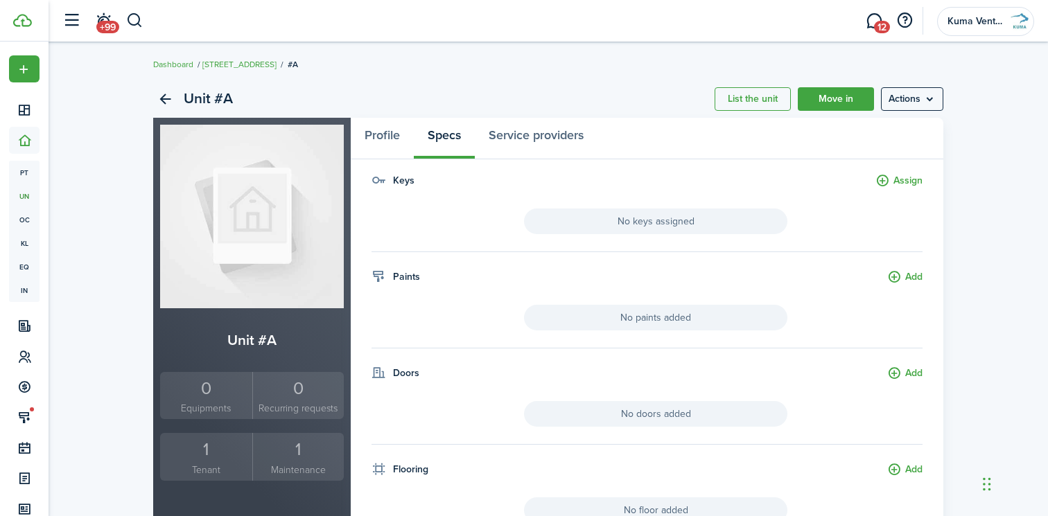
scroll to position [62, 0]
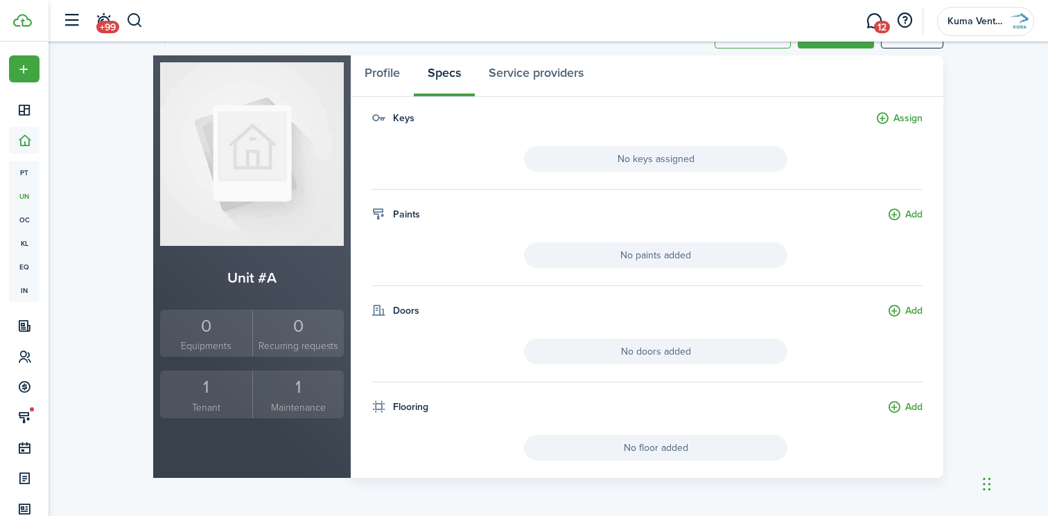
click at [222, 401] on small "Tenant" at bounding box center [206, 408] width 85 height 15
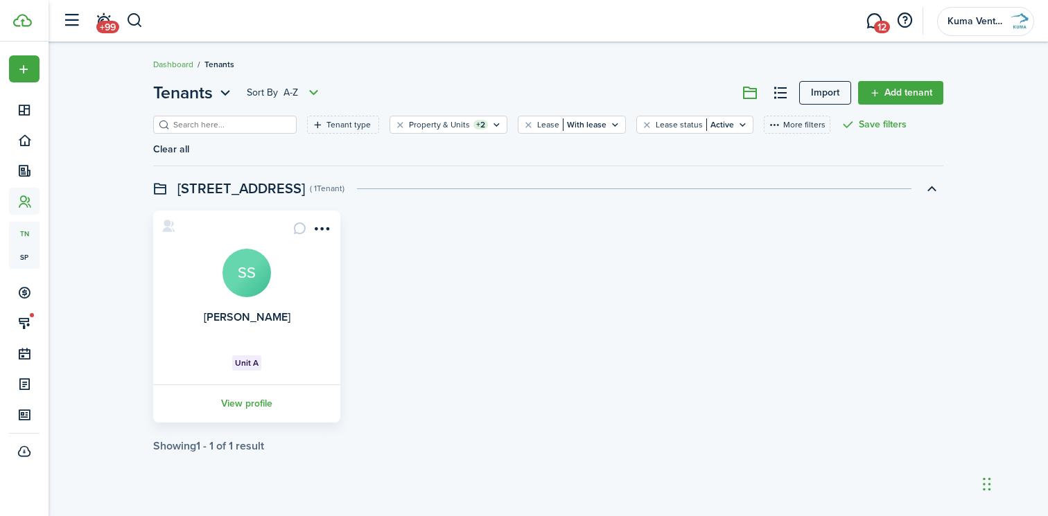
click at [244, 402] on tenant-list-swimlane-item "[PERSON_NAME] SS Unit A View profile Showing 1 - 1 of 1 result" at bounding box center [548, 332] width 790 height 242
click at [243, 392] on link "View profile" at bounding box center [246, 404] width 191 height 38
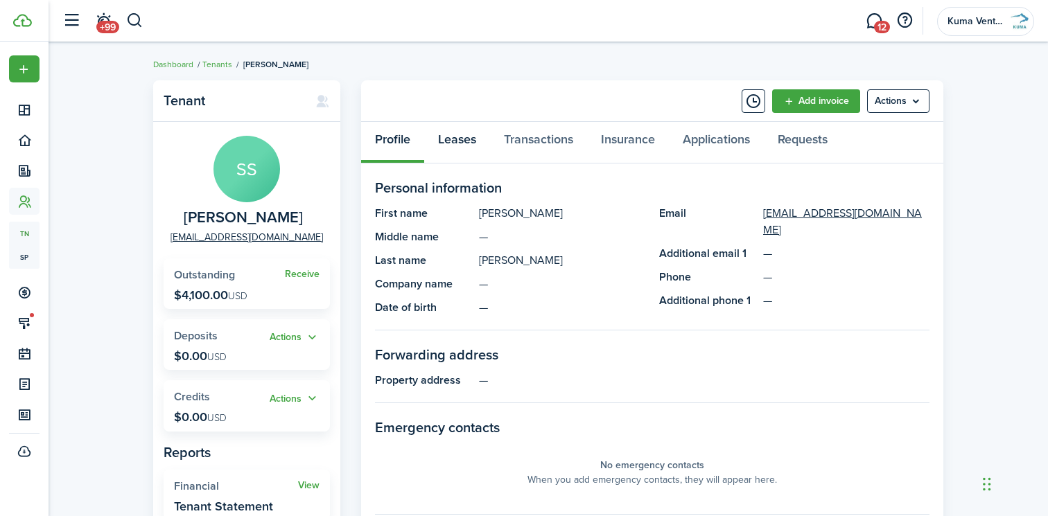
click at [454, 144] on link "Leases" at bounding box center [457, 143] width 66 height 42
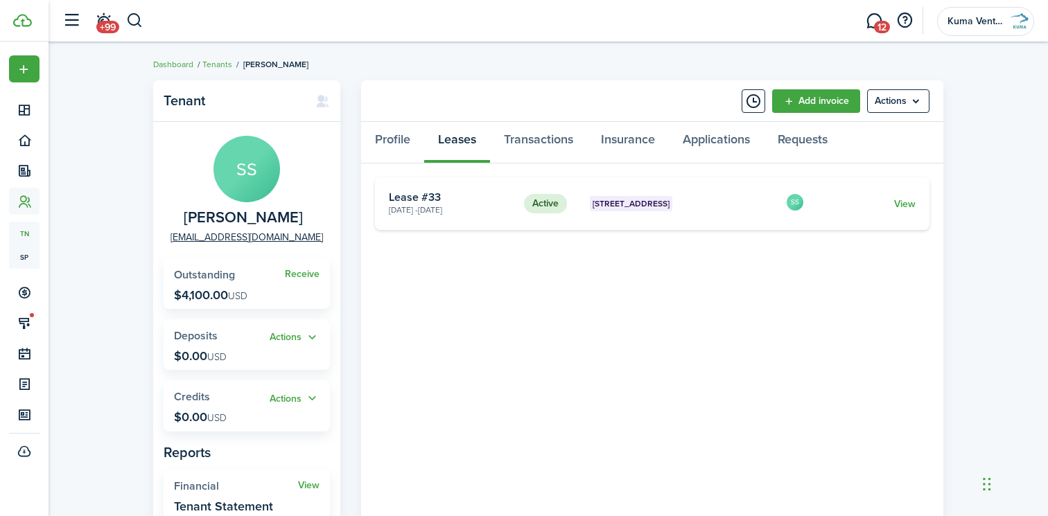
click at [489, 198] on card-title "Lease #33" at bounding box center [451, 197] width 125 height 12
click at [891, 208] on card-footer "View" at bounding box center [869, 204] width 92 height 15
click at [903, 204] on link "View" at bounding box center [904, 204] width 21 height 15
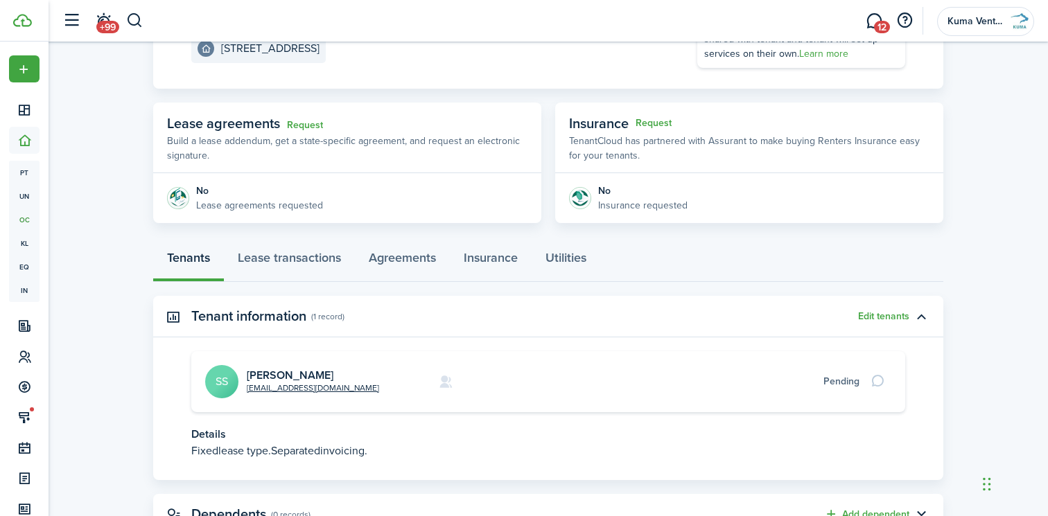
scroll to position [251, 0]
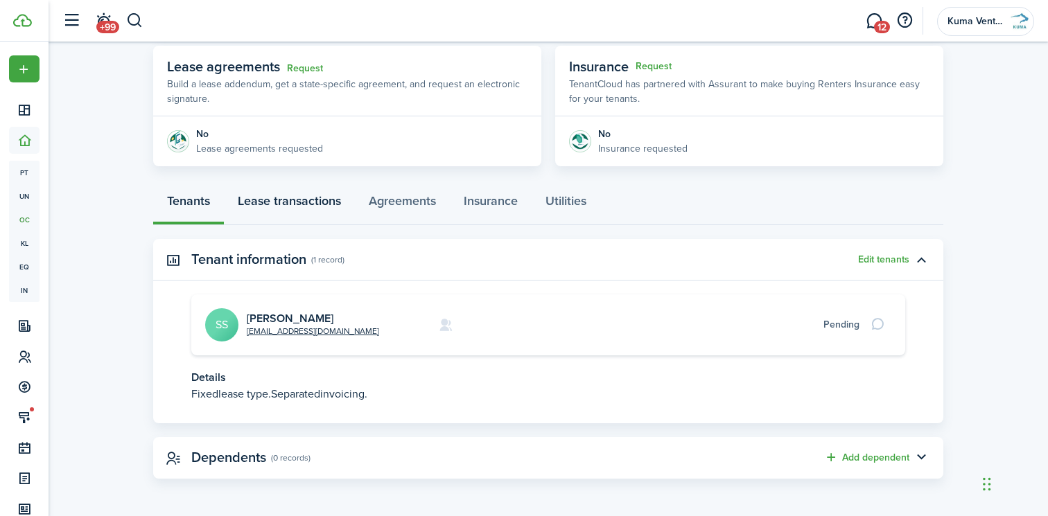
click at [326, 205] on link "Lease transactions" at bounding box center [289, 205] width 131 height 42
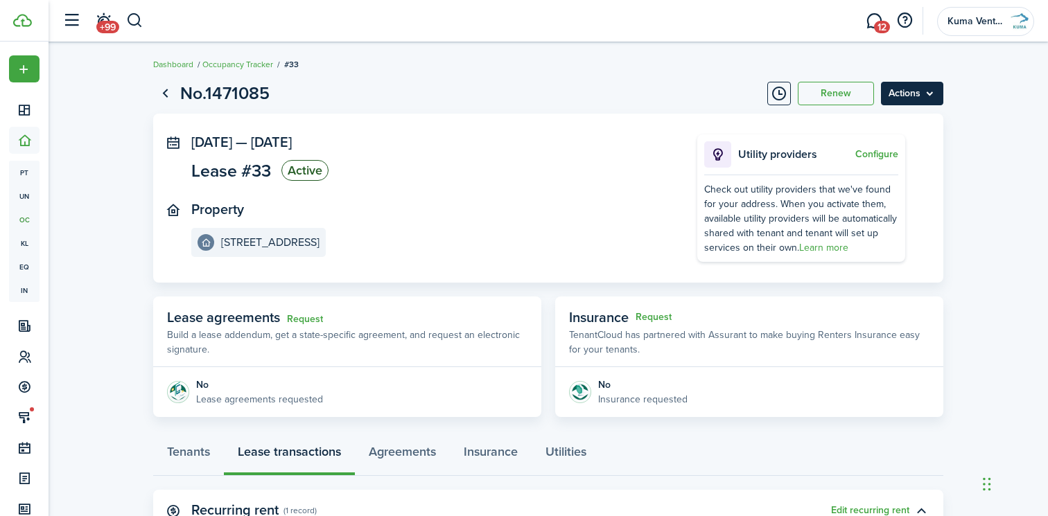
click at [924, 94] on menu-btn "Actions" at bounding box center [912, 94] width 62 height 24
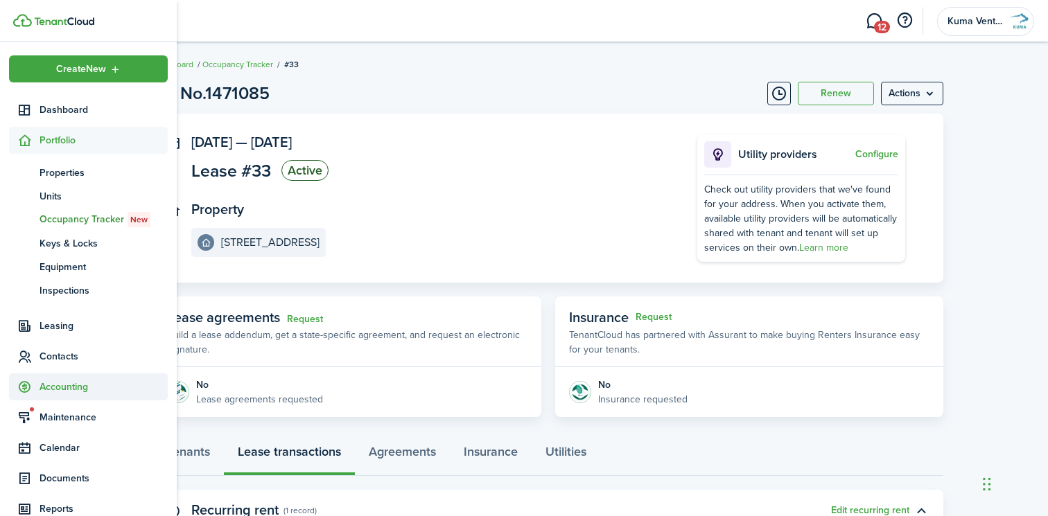
click at [73, 388] on span "Accounting" at bounding box center [104, 387] width 128 height 15
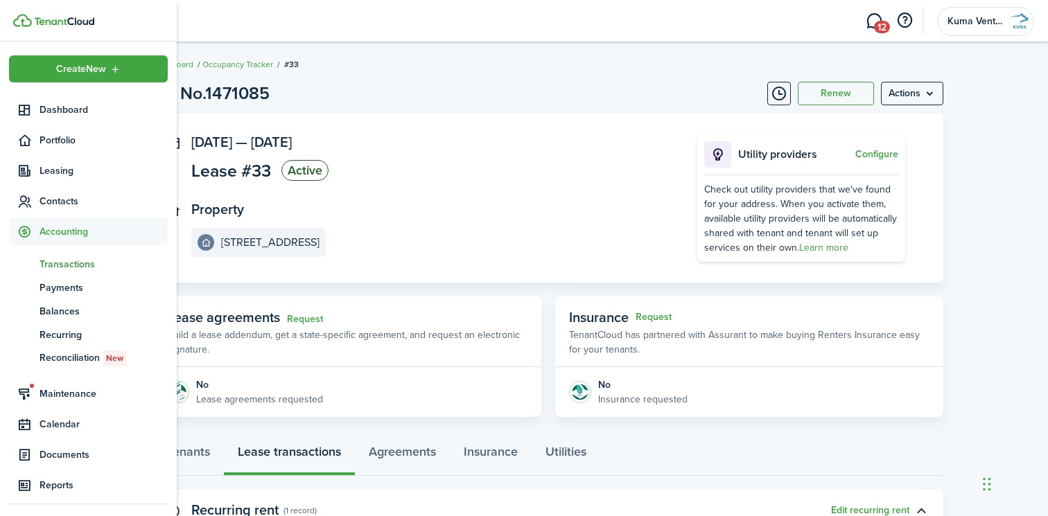
click at [80, 261] on span "Transactions" at bounding box center [104, 264] width 128 height 15
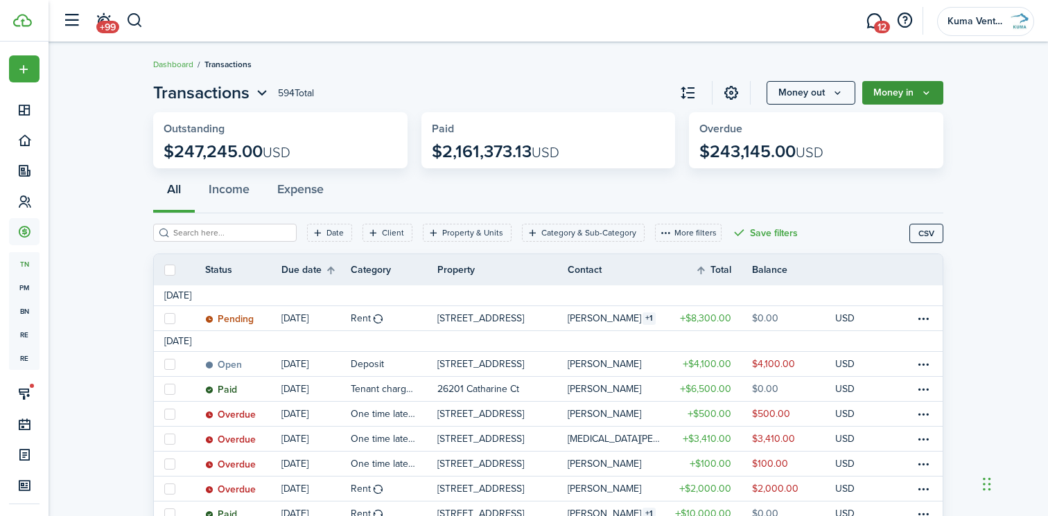
click at [908, 95] on button "Money in" at bounding box center [902, 93] width 81 height 24
click at [821, 97] on button "Money out" at bounding box center [810, 93] width 89 height 24
click at [927, 91] on icon "Money in" at bounding box center [926, 92] width 12 height 11
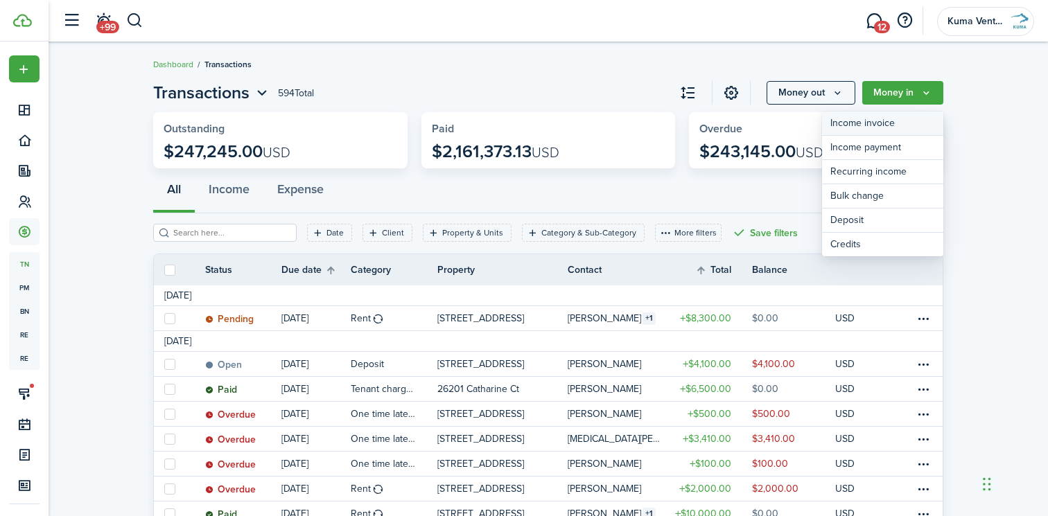
click at [895, 123] on link "Income invoice" at bounding box center [882, 124] width 121 height 24
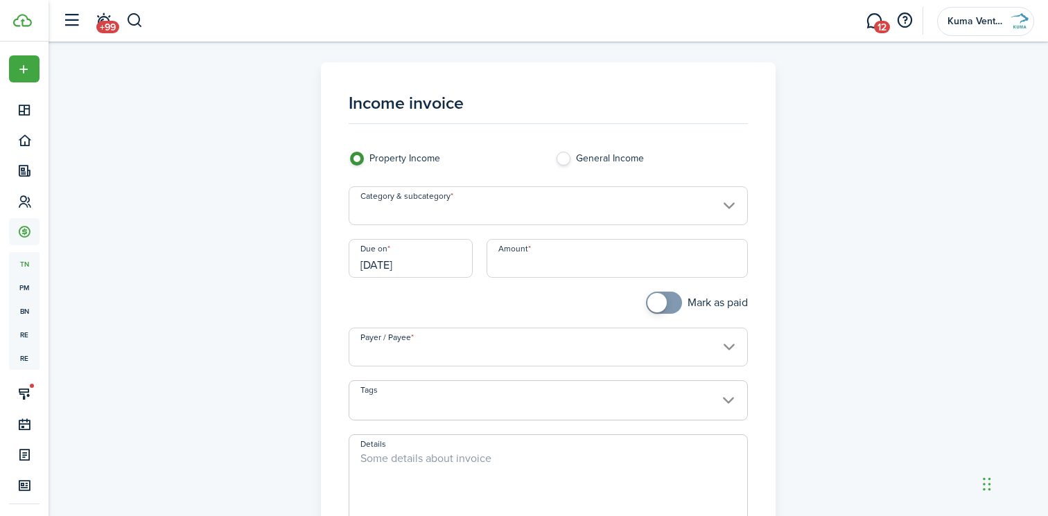
click at [446, 202] on input "Category & subcategory" at bounding box center [549, 205] width 400 height 39
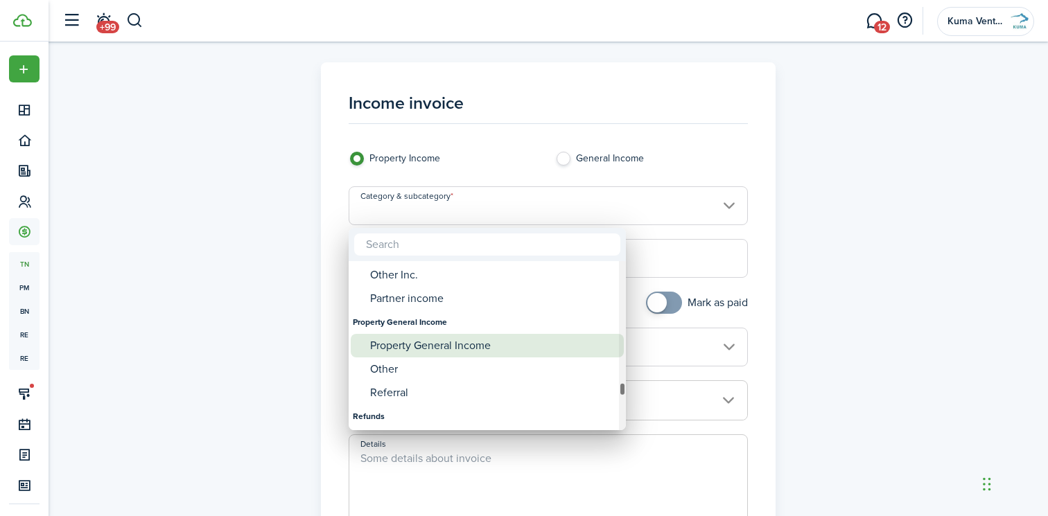
click at [448, 356] on div "Property General Income" at bounding box center [492, 346] width 245 height 24
type input "Property General Income"
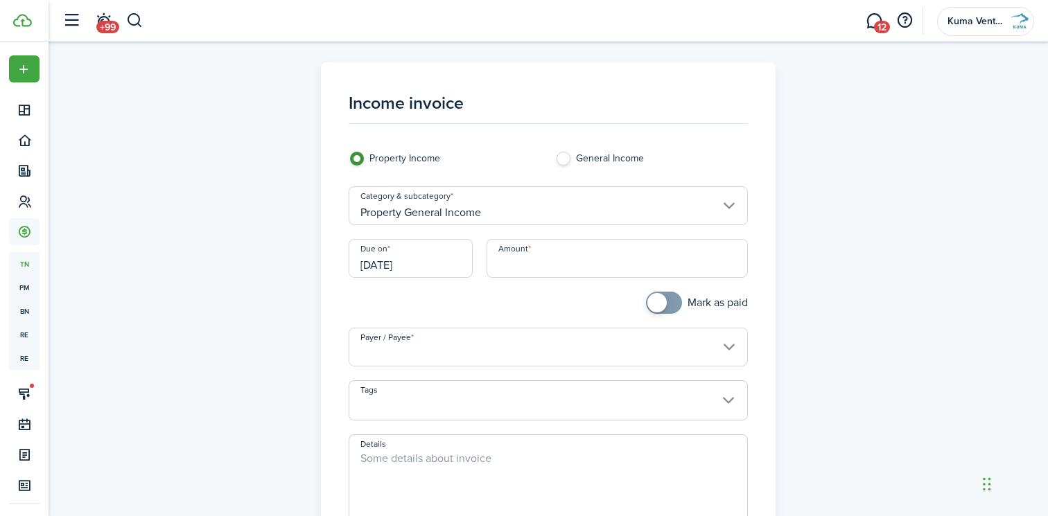
click at [588, 248] on input "Amount" at bounding box center [617, 258] width 262 height 39
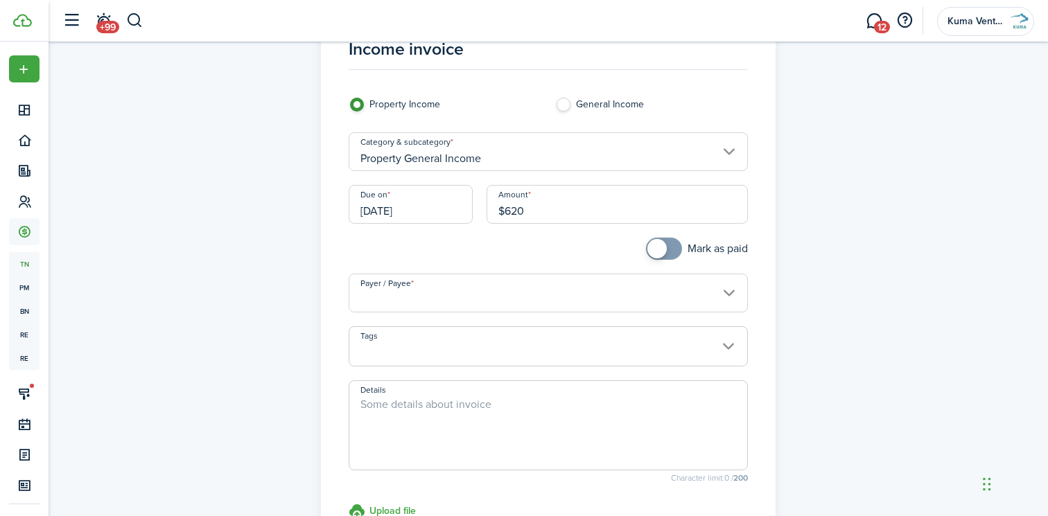
scroll to position [56, 0]
type input "$620.00"
click at [657, 243] on span at bounding box center [656, 246] width 19 height 19
checkbox input "false"
click at [660, 250] on span at bounding box center [664, 247] width 14 height 22
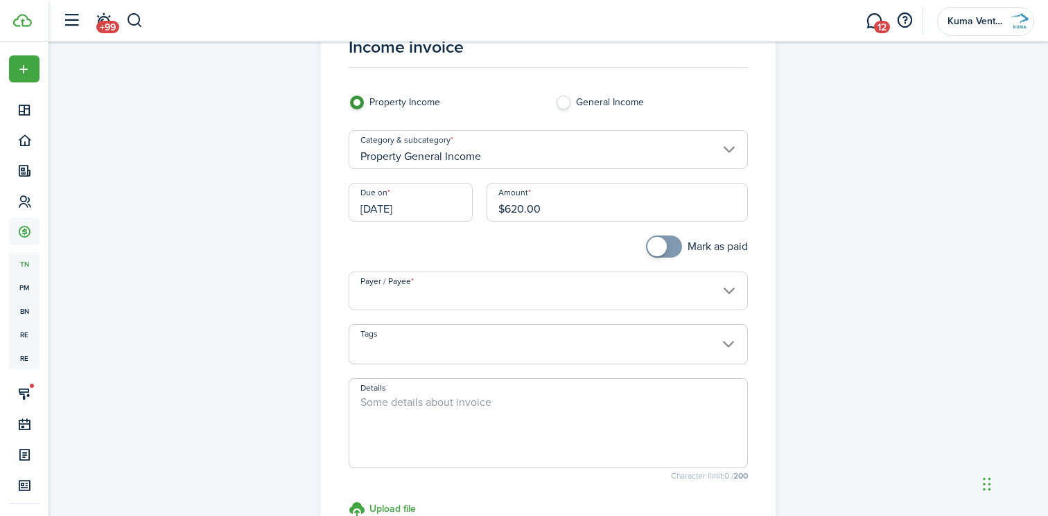
click at [594, 300] on input "Payer / Payee" at bounding box center [549, 291] width 400 height 39
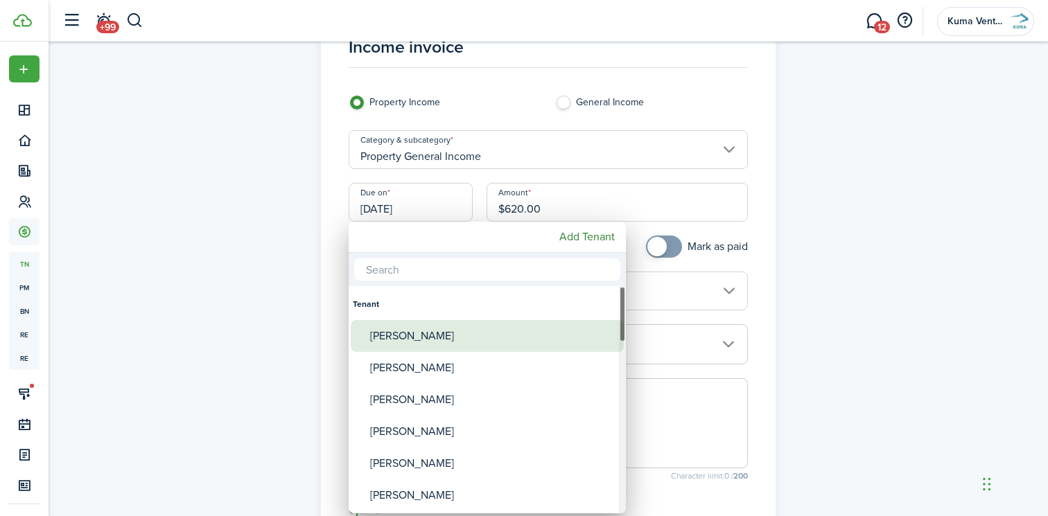
click at [472, 328] on div "[PERSON_NAME]" at bounding box center [492, 336] width 245 height 32
type input "[PERSON_NAME]"
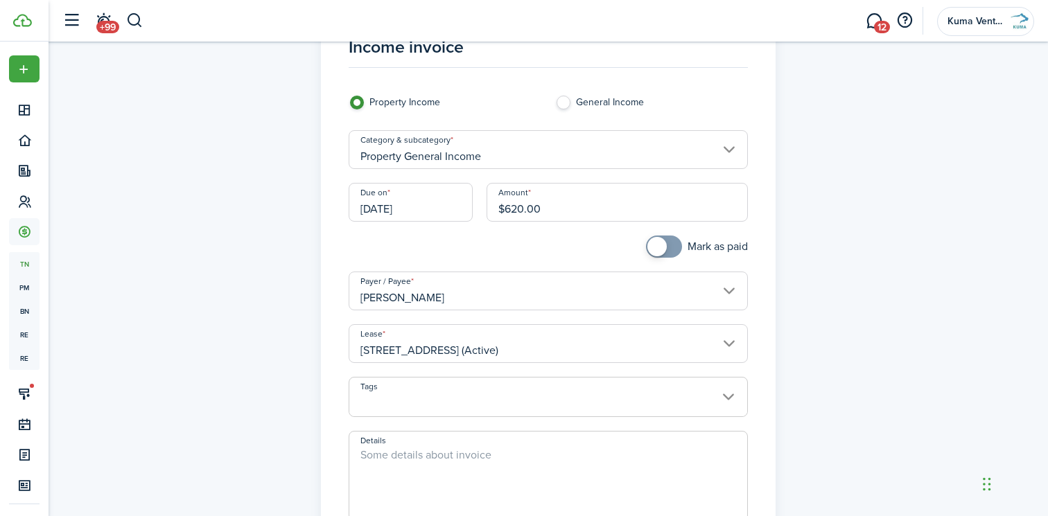
click at [476, 471] on textarea "Details" at bounding box center [548, 480] width 398 height 67
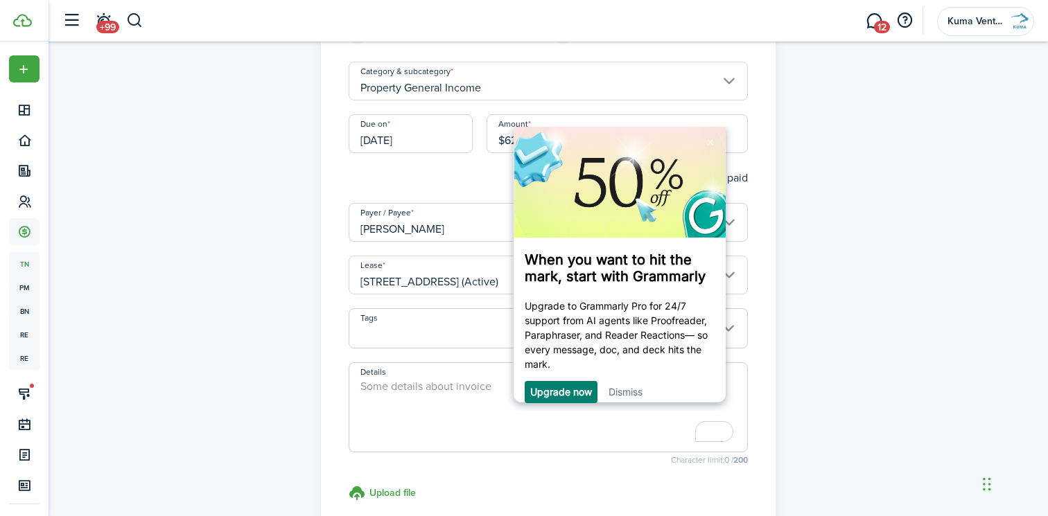
scroll to position [125, 0]
click at [638, 388] on link "Dismiss" at bounding box center [625, 391] width 34 height 12
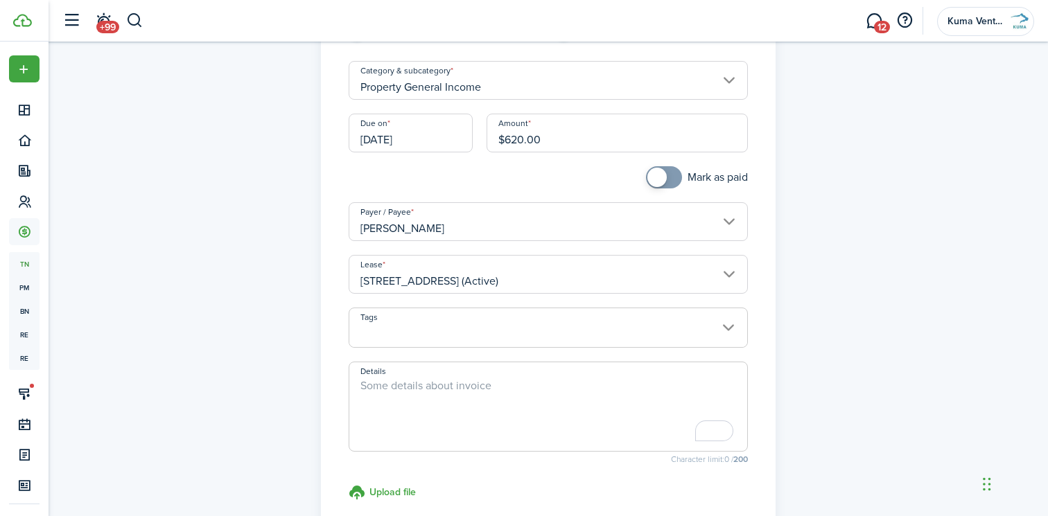
click at [561, 400] on textarea "Details" at bounding box center [548, 411] width 398 height 67
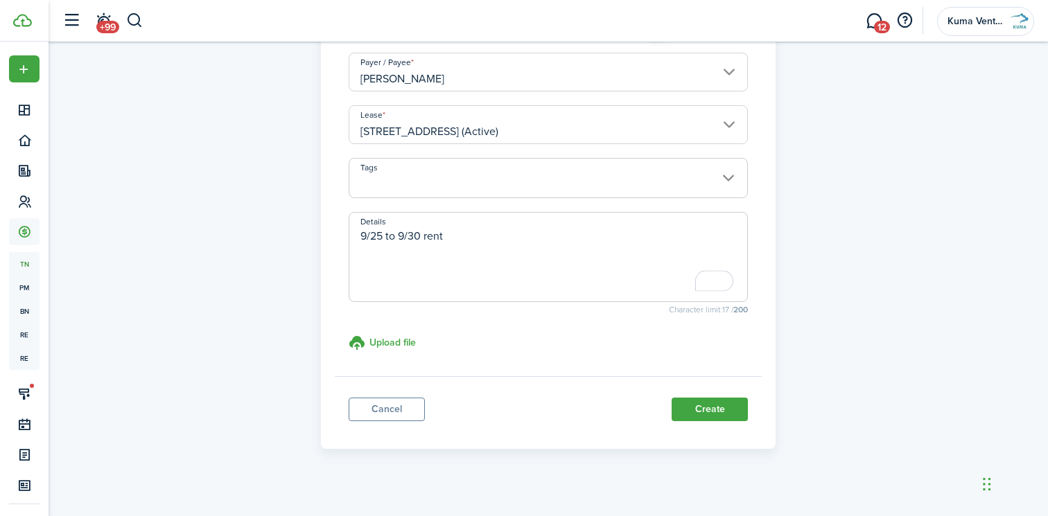
scroll to position [288, 0]
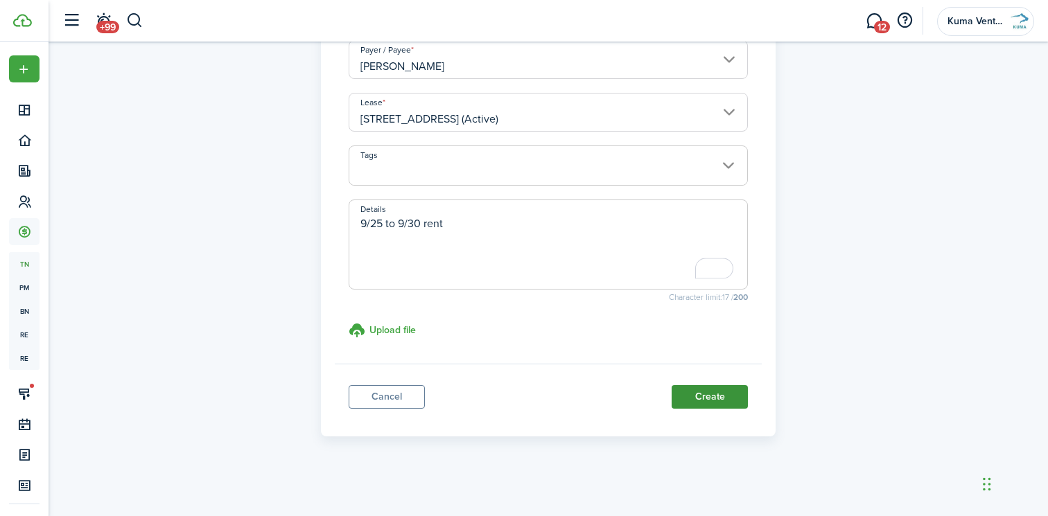
type textarea "9/25 to 9/30 rent"
click at [703, 399] on button "Create" at bounding box center [710, 397] width 76 height 24
